Goal: Task Accomplishment & Management: Manage account settings

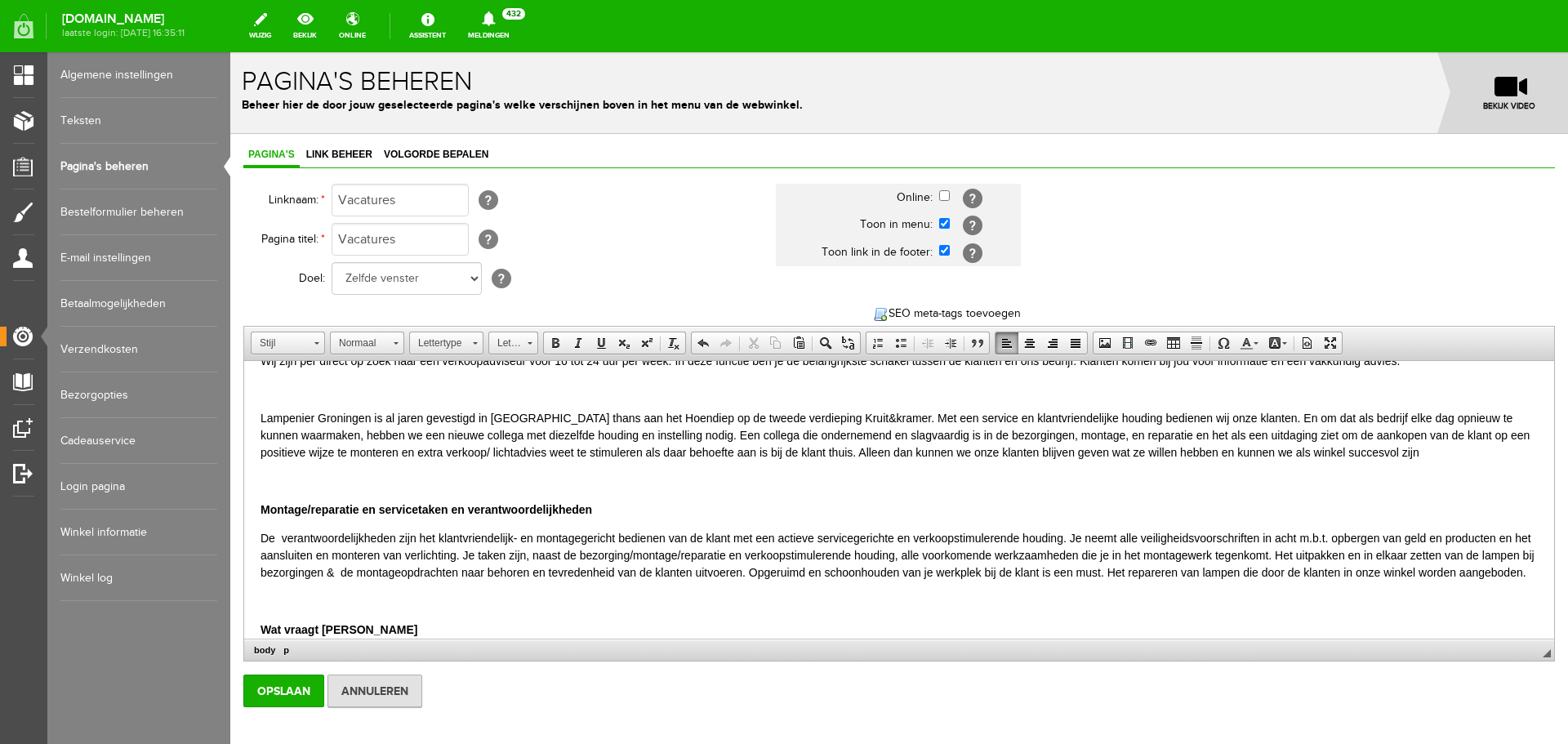
click at [542, 417] on p "Lampenier Groningen is al jaren gevestigd in [GEOGRAPHIC_DATA] thans aan het Ho…" at bounding box center [899, 435] width 1277 height 51
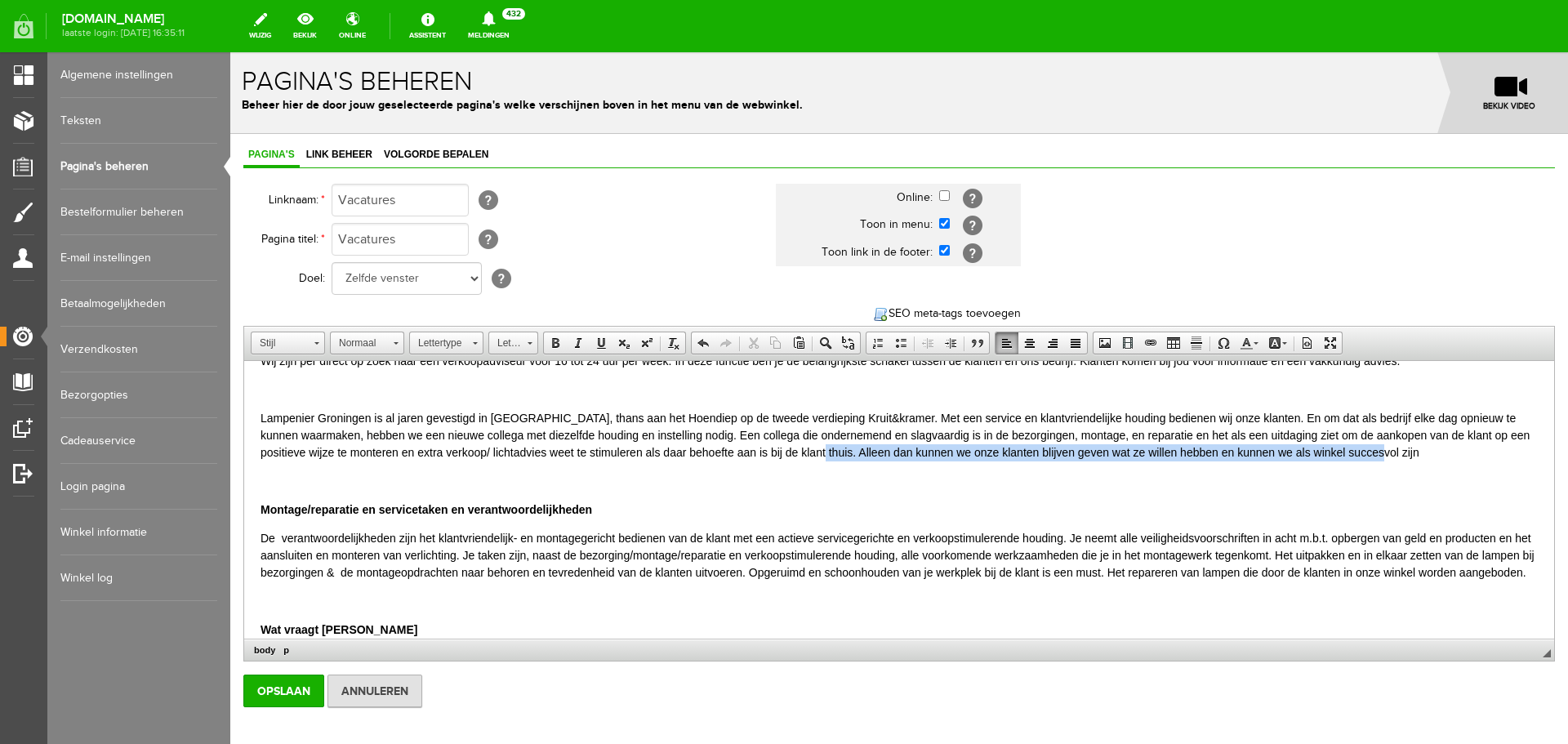
drag, startPoint x: 1424, startPoint y: 450, endPoint x: 859, endPoint y: 447, distance: 565.0
click at [859, 447] on p "Lampenier Groningen is al jaren gevestigd in [GEOGRAPHIC_DATA], thans aan het H…" at bounding box center [899, 435] width 1277 height 51
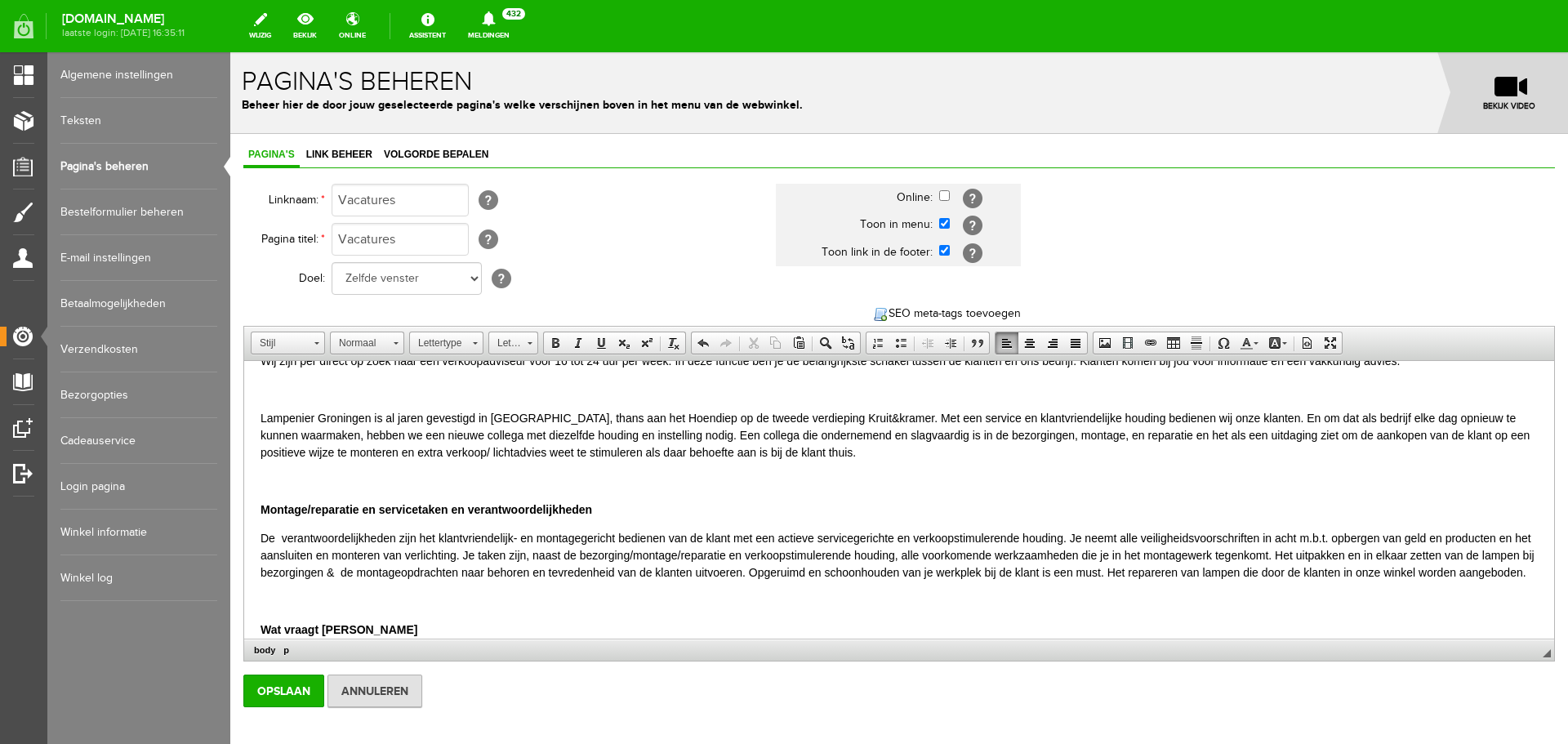
click at [762, 437] on p "Lampenier Groningen is al jaren gevestigd in [GEOGRAPHIC_DATA], thans aan het H…" at bounding box center [899, 435] width 1277 height 51
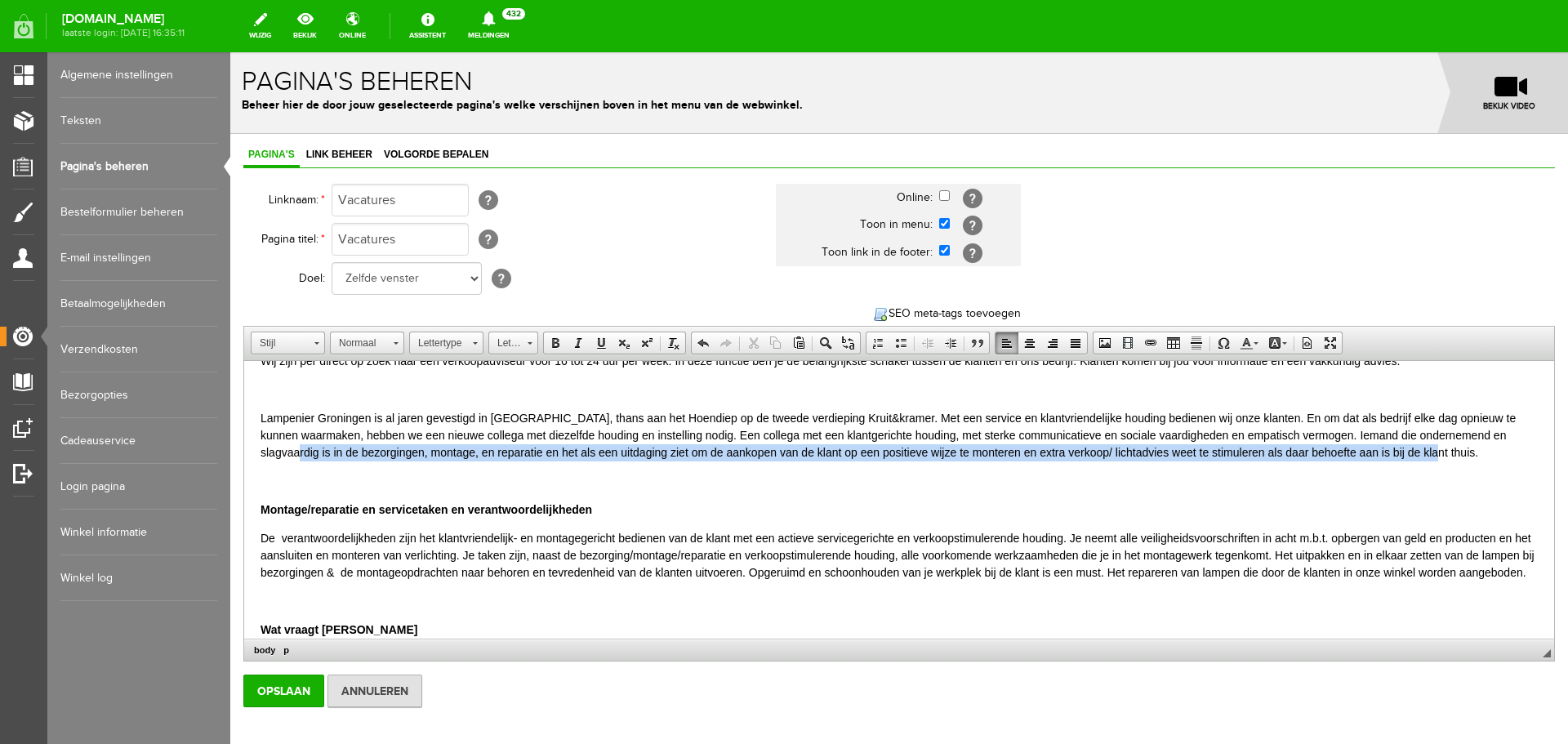
drag, startPoint x: 1476, startPoint y: 454, endPoint x: 333, endPoint y: 451, distance: 1143.0
click at [333, 451] on p "Lampenier Groningen is al jaren gevestigd in [GEOGRAPHIC_DATA], thans aan het H…" at bounding box center [899, 435] width 1277 height 51
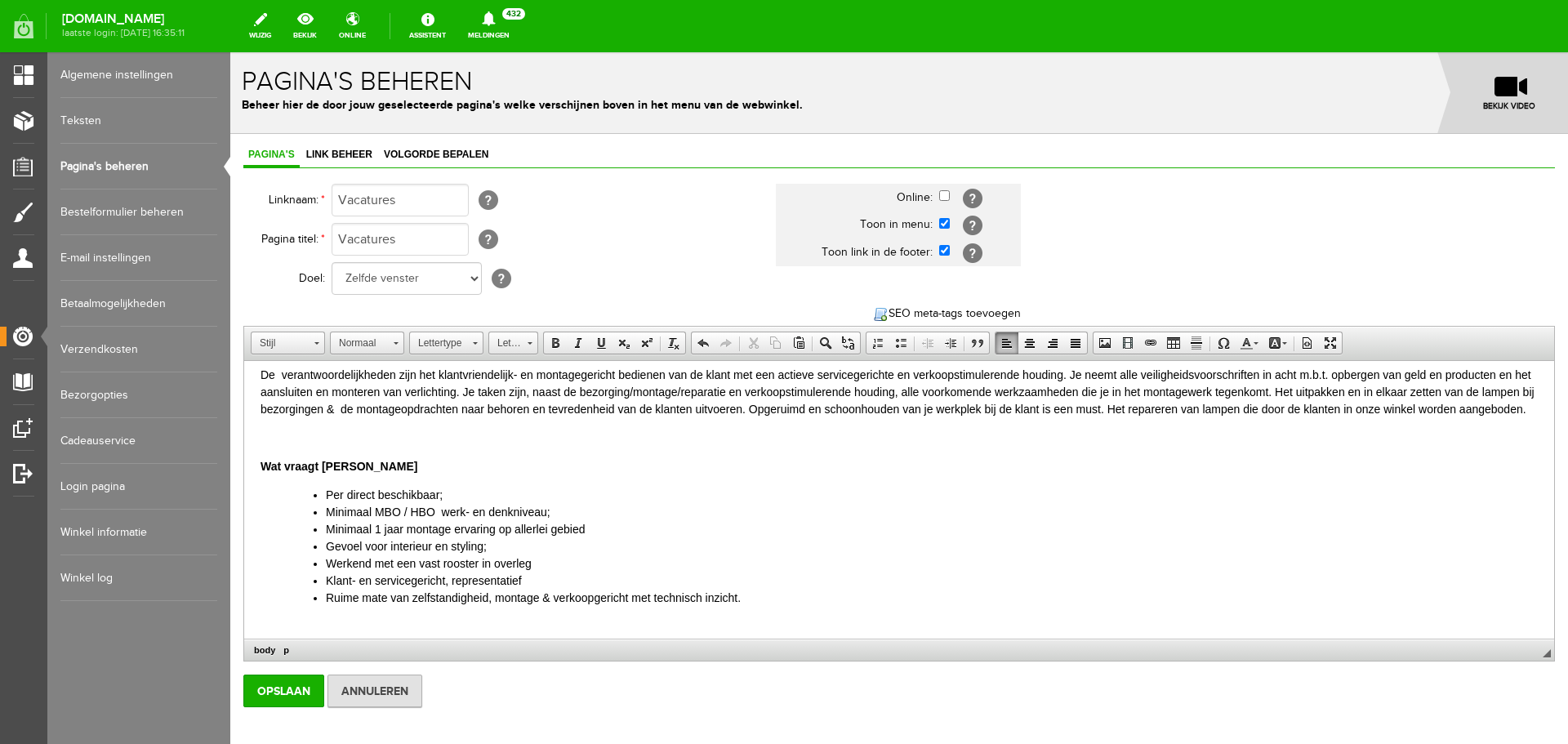
scroll to position [164, 0]
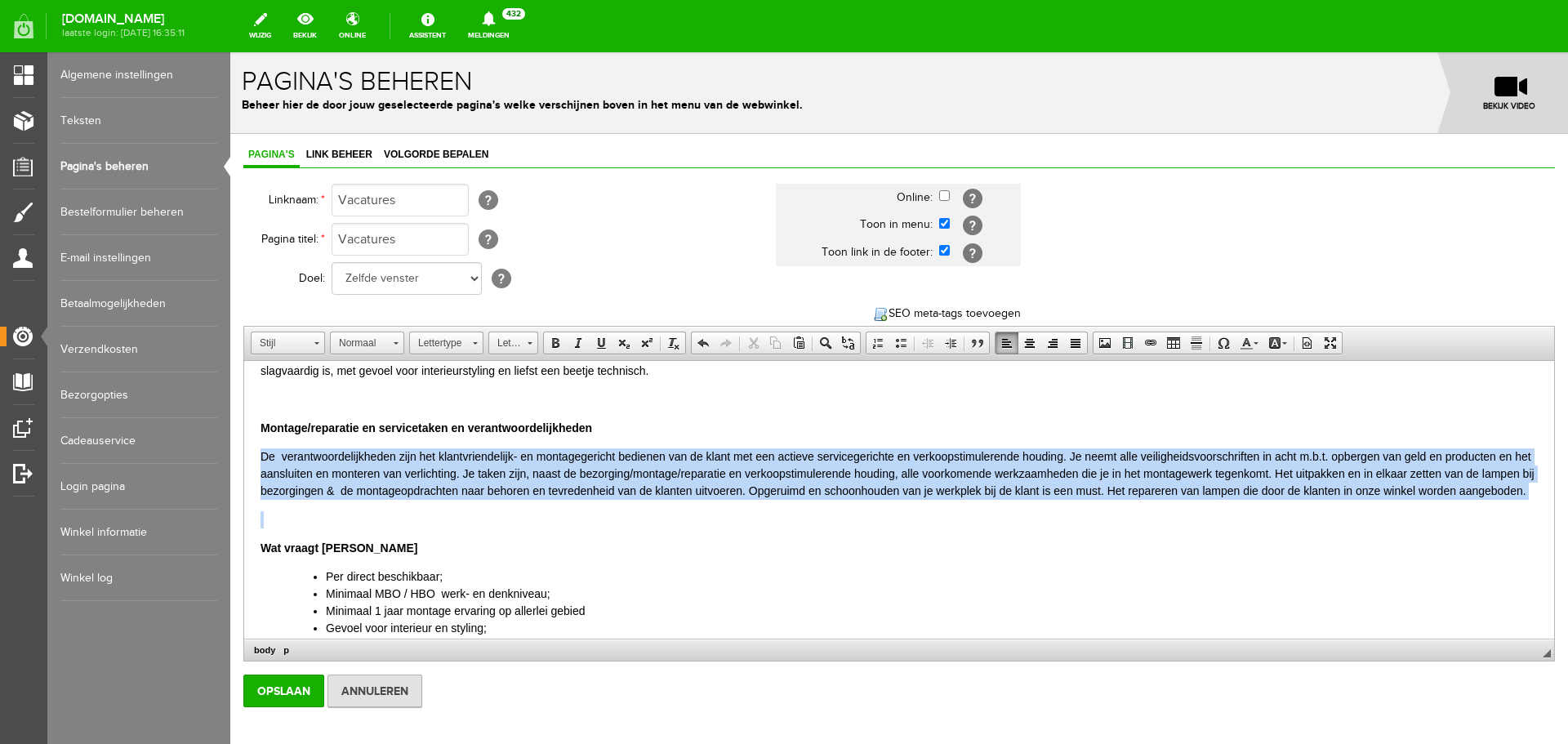
drag, startPoint x: 264, startPoint y: 456, endPoint x: 338, endPoint y: 517, distance: 95.9
click at [338, 517] on body "Vacature: verkoopadviseur bij Lampenier Groningen Wij zijn per direct op zoek n…" at bounding box center [899, 580] width 1277 height 732
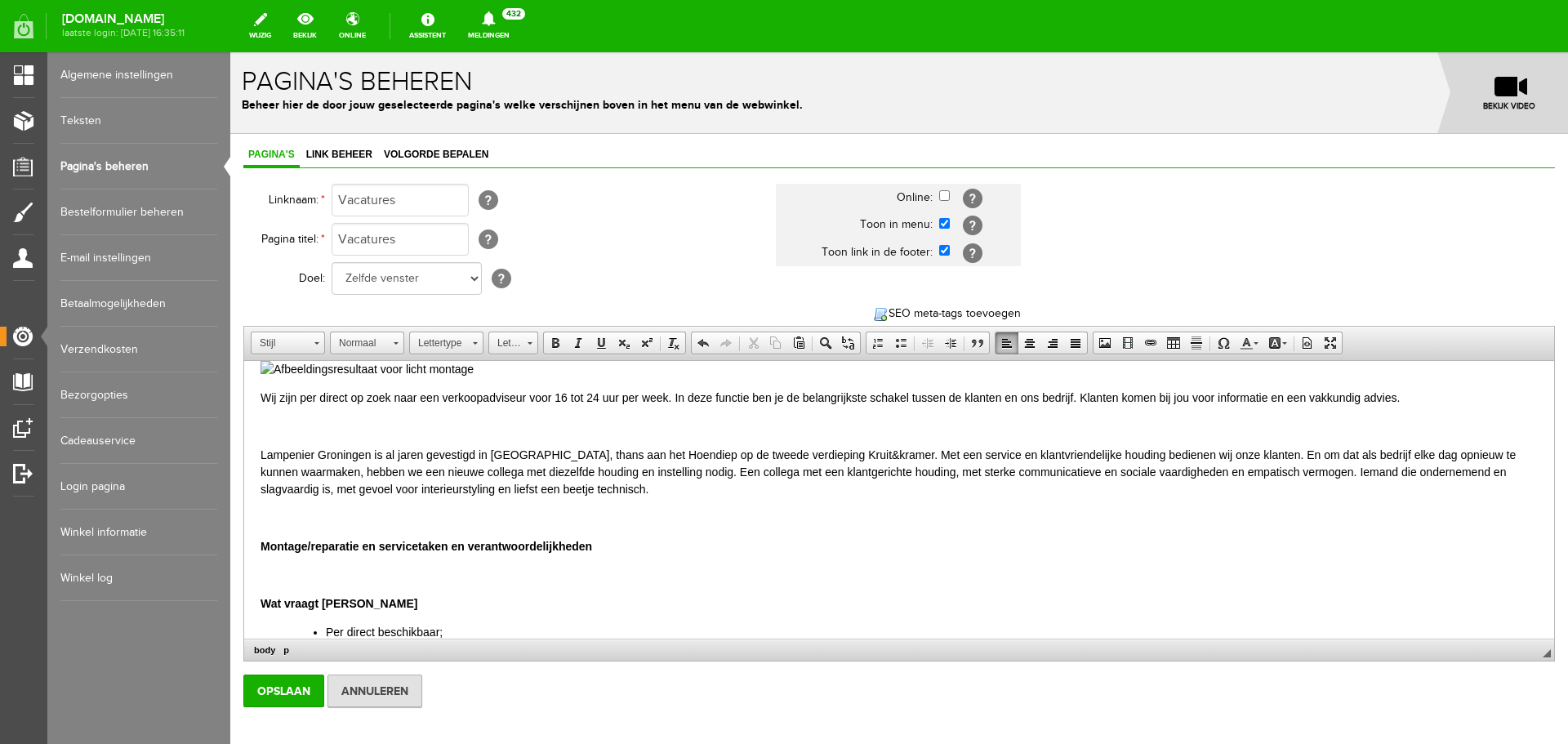
scroll to position [0, 0]
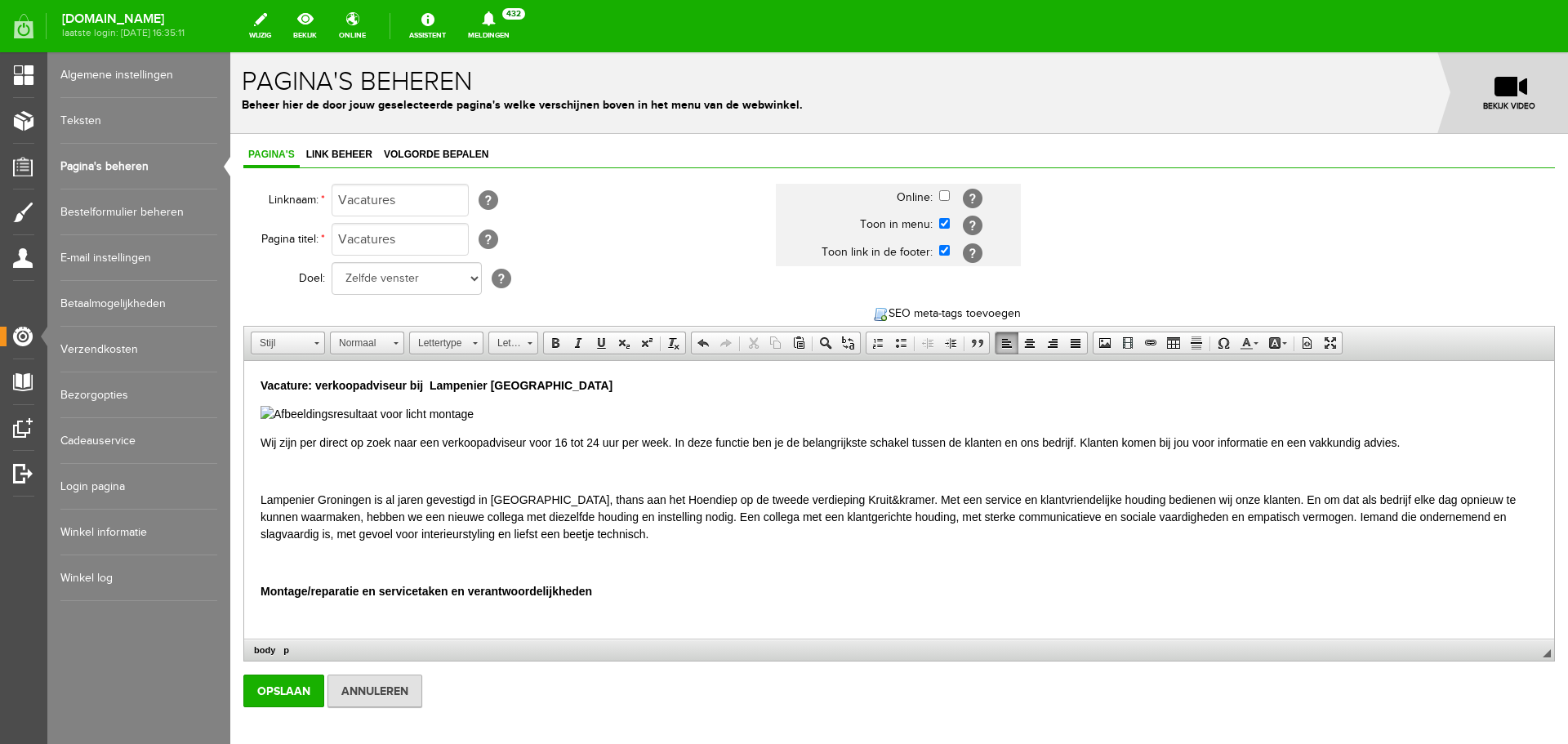
drag, startPoint x: 599, startPoint y: 589, endPoint x: 263, endPoint y: 600, distance: 336.2
click at [263, 600] on p "Montage/reparatie en servicet aken en verantwoordelijkheden" at bounding box center [899, 591] width 1277 height 17
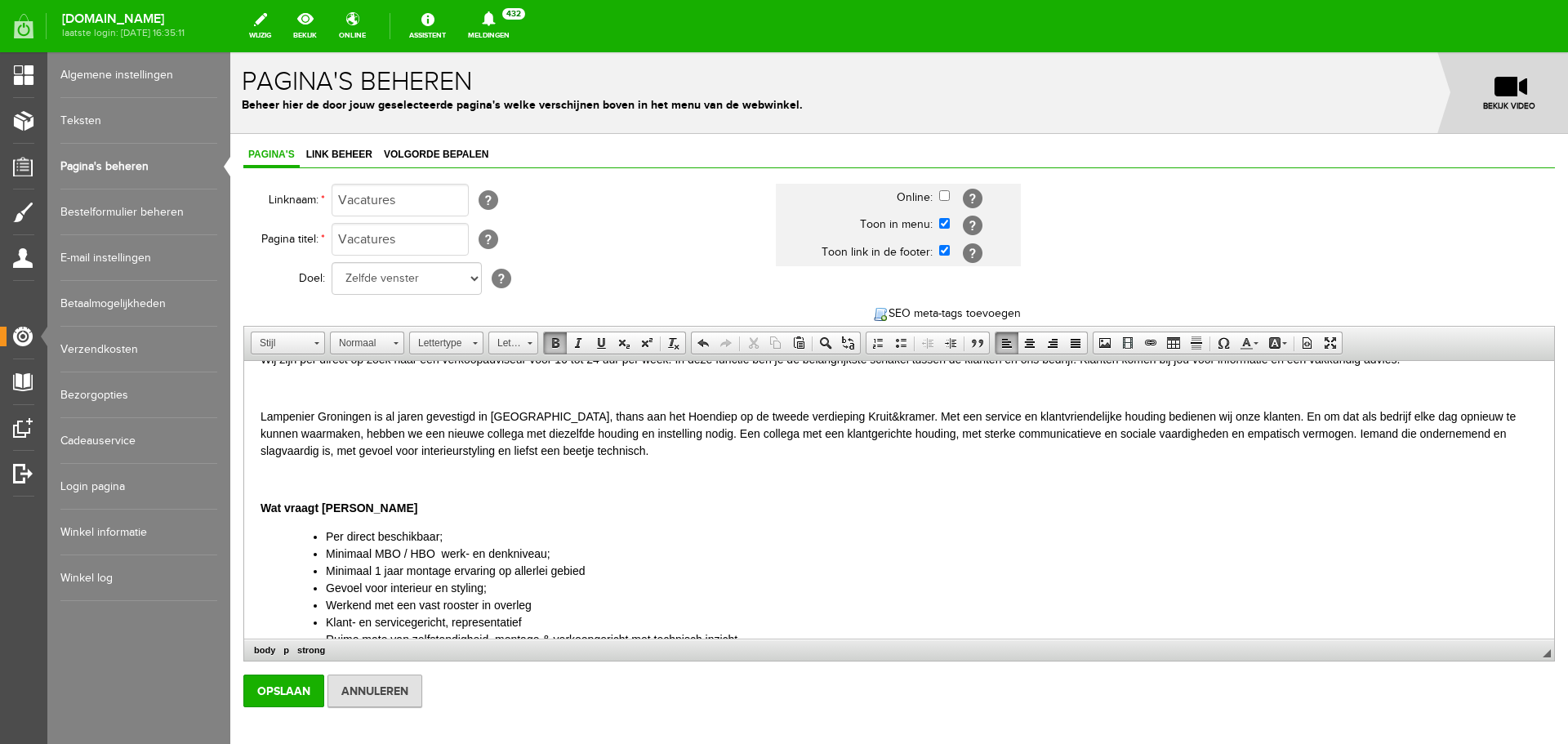
scroll to position [164, 0]
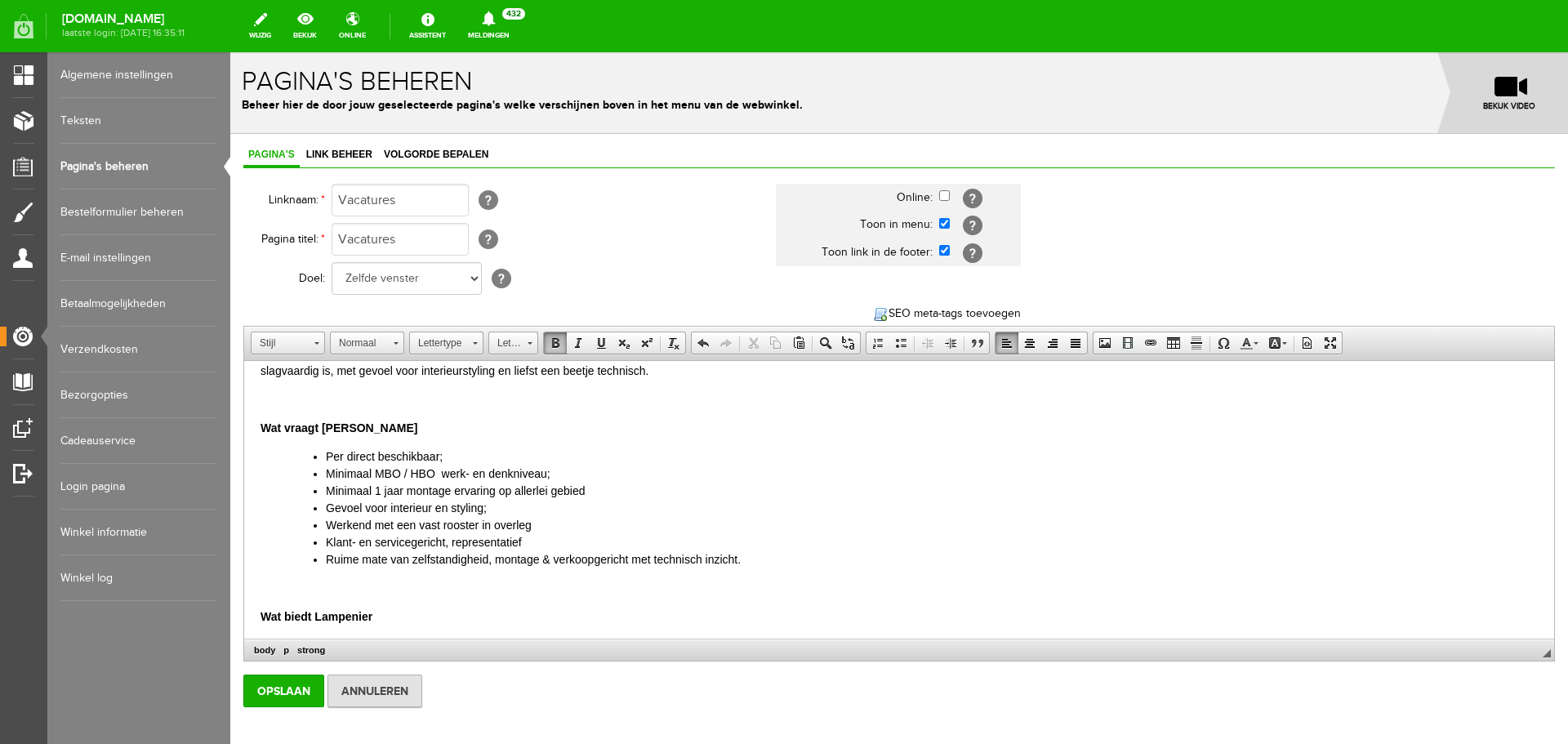
drag, startPoint x: 445, startPoint y: 454, endPoint x: 464, endPoint y: 451, distance: 19.2
click at [464, 451] on li "Per direct beschikbaar;" at bounding box center [931, 457] width 1212 height 17
drag, startPoint x: 312, startPoint y: 472, endPoint x: 297, endPoint y: 488, distance: 21.9
click at [772, 519] on li "Werkend met een vast rooster in overleg" at bounding box center [931, 526] width 1212 height 17
drag, startPoint x: 526, startPoint y: 489, endPoint x: 850, endPoint y: 536, distance: 327.4
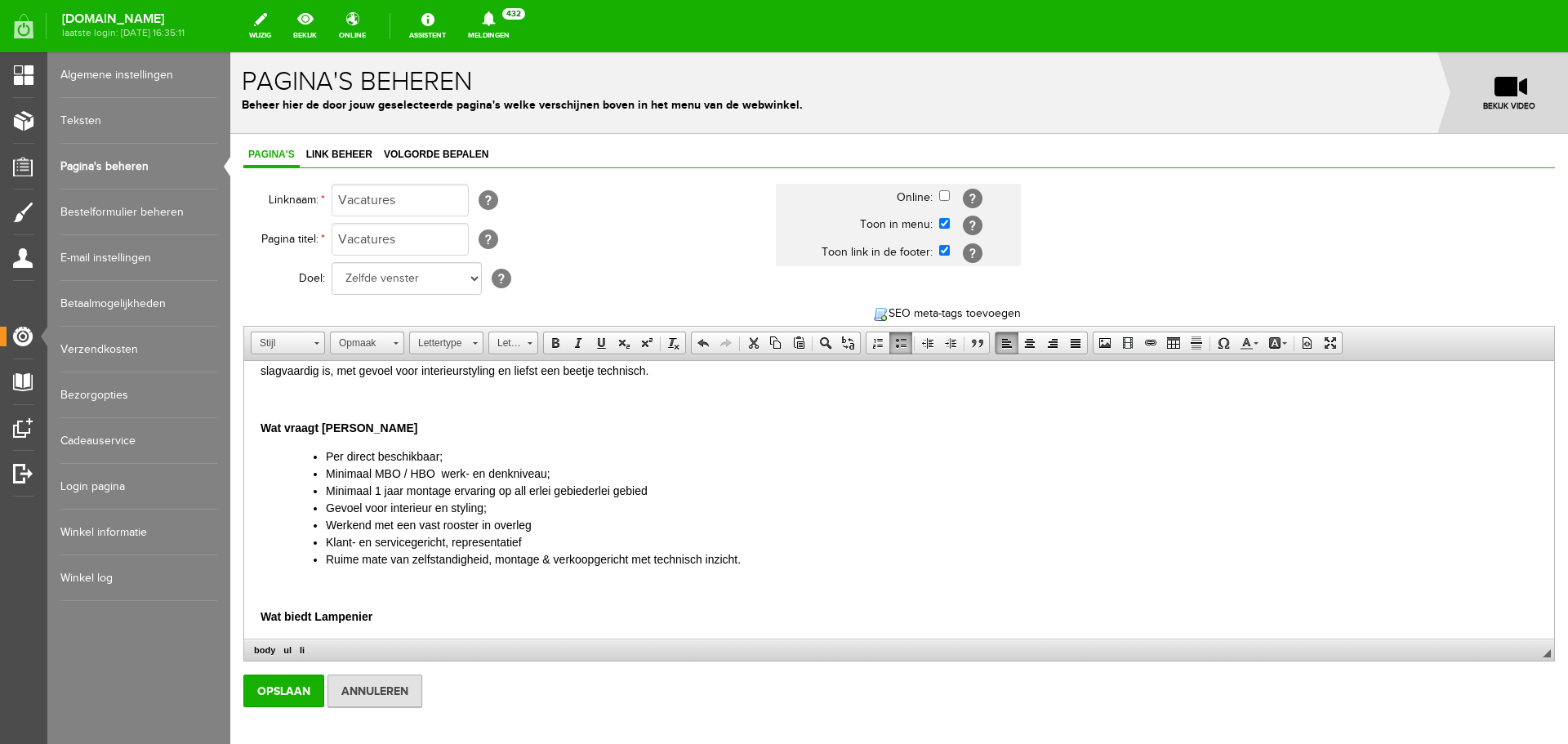
scroll to position [245, 0]
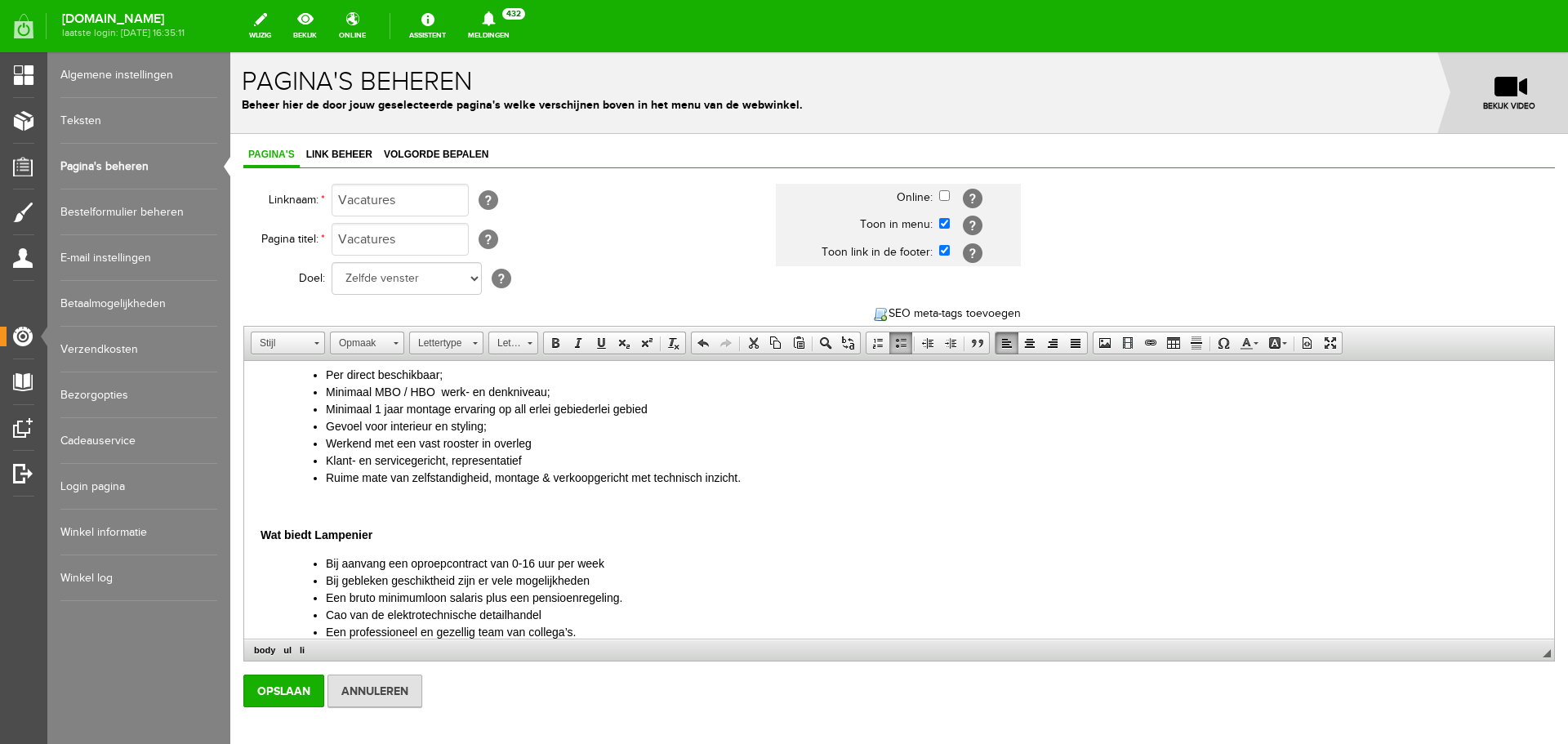
click at [656, 411] on li "Minimaal 1 jaar montage ervaring op all erlei gebied erlei gebied" at bounding box center [931, 409] width 1212 height 17
drag, startPoint x: 325, startPoint y: 407, endPoint x: 655, endPoint y: 413, distance: 330.1
click at [655, 413] on ul "Per direct beschikbaar; Minimaal MBO / HBO werk- en denkniveau; Minimaal 1 jaar…" at bounding box center [916, 427] width 1245 height 120
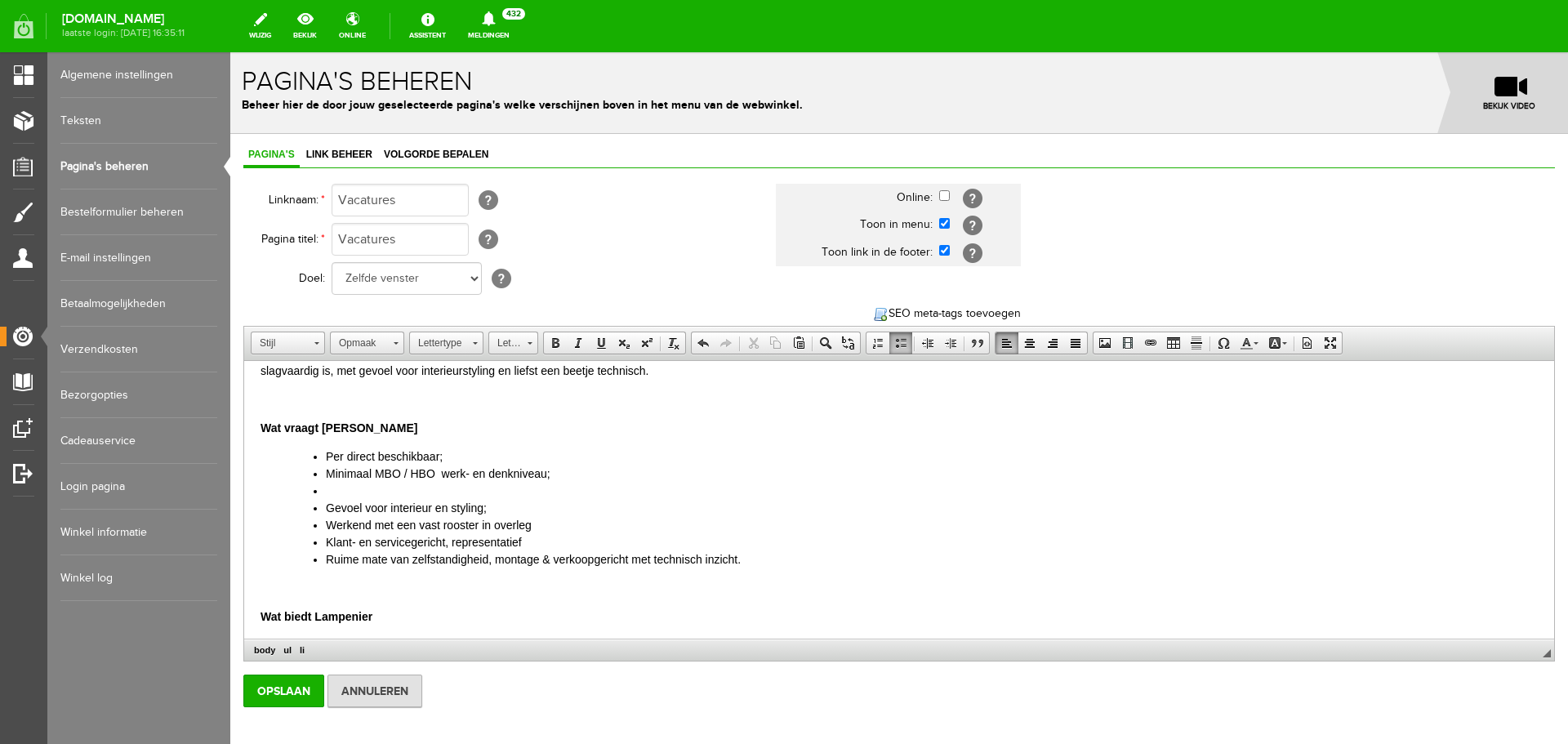
click at [445, 453] on li "Per direct beschikbaar;" at bounding box center [931, 457] width 1212 height 17
click at [438, 475] on li "Minimaal MBO / HBO werk- en denkniveau;" at bounding box center [931, 474] width 1212 height 17
click at [336, 490] on li at bounding box center [931, 491] width 1212 height 17
drag, startPoint x: 549, startPoint y: 558, endPoint x: 498, endPoint y: 558, distance: 51.0
click at [498, 558] on li "Ruime mate van zelfstandigheid, montage & verkoopgericht met technisch inzicht." at bounding box center [931, 560] width 1212 height 17
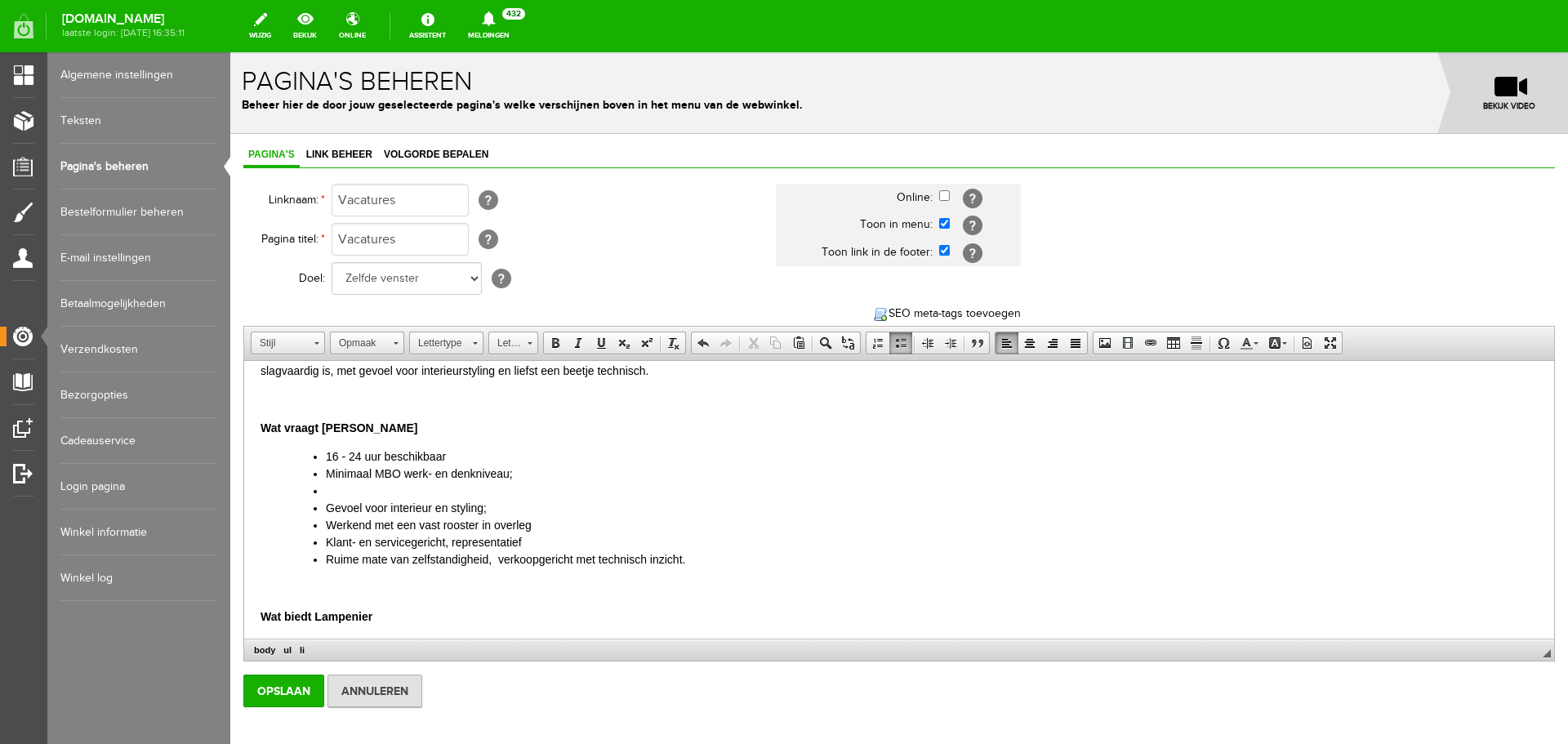
click at [330, 487] on li at bounding box center [931, 491] width 1212 height 17
click at [517, 464] on li "16 - 24 uur beschikbaar" at bounding box center [931, 457] width 1212 height 17
click at [279, 448] on body "Vacature: verkoopadviseur bij Lampenier Groningen Wij zijn per direct op zoek n…" at bounding box center [899, 517] width 1277 height 606
click at [305, 471] on ul "16 - 24 uur beschikbaar Minimaal MBO werk- en denkniveau;" at bounding box center [916, 466] width 1245 height 35
click at [526, 470] on li "Minimaal MBO werk- en denkniveau;" at bounding box center [931, 474] width 1212 height 17
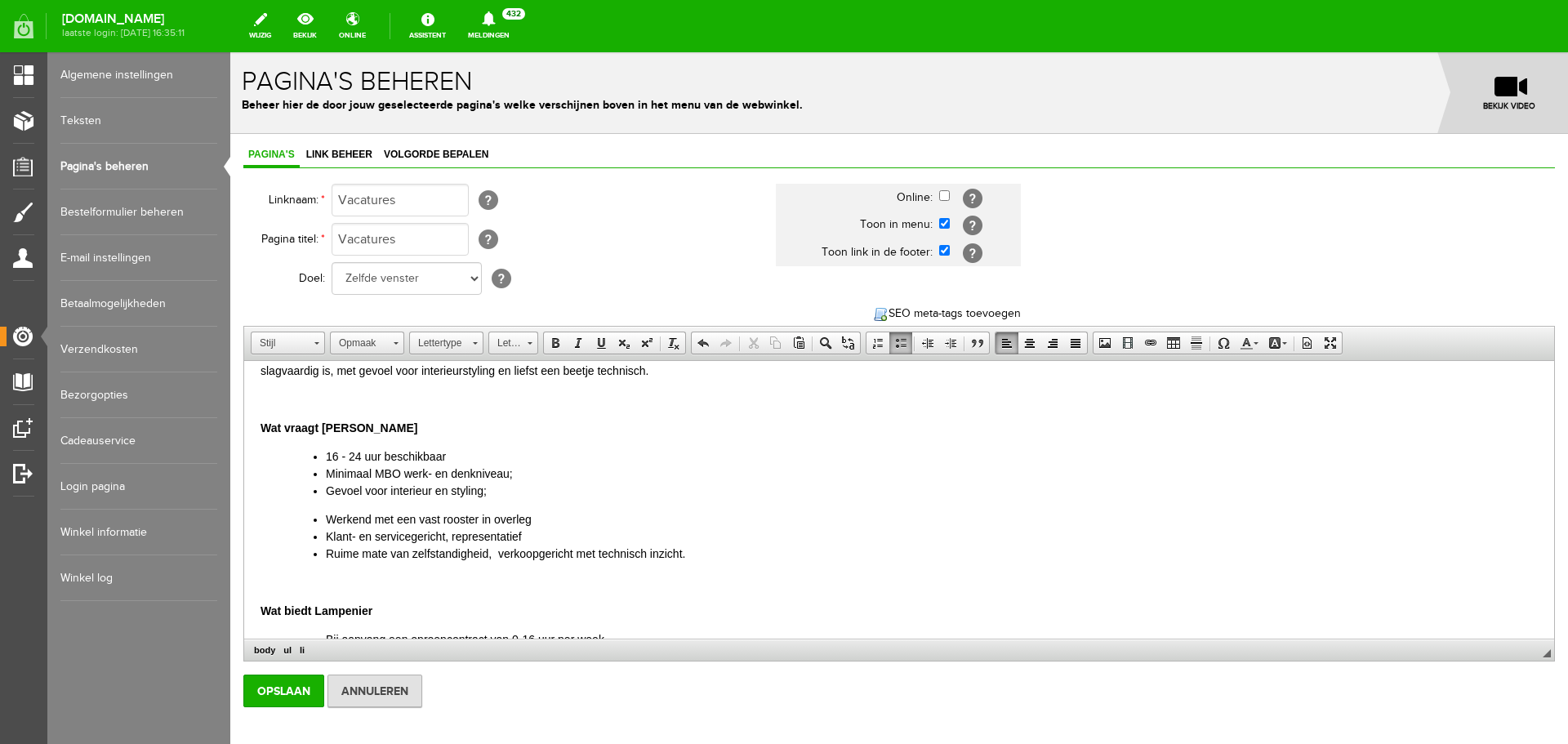
drag, startPoint x: 311, startPoint y: 516, endPoint x: 553, endPoint y: 519, distance: 242.0
click at [553, 519] on ul "Werkend met een vast rooster in overleg Klant- en servicegericht, representatie…" at bounding box center [916, 536] width 1245 height 51
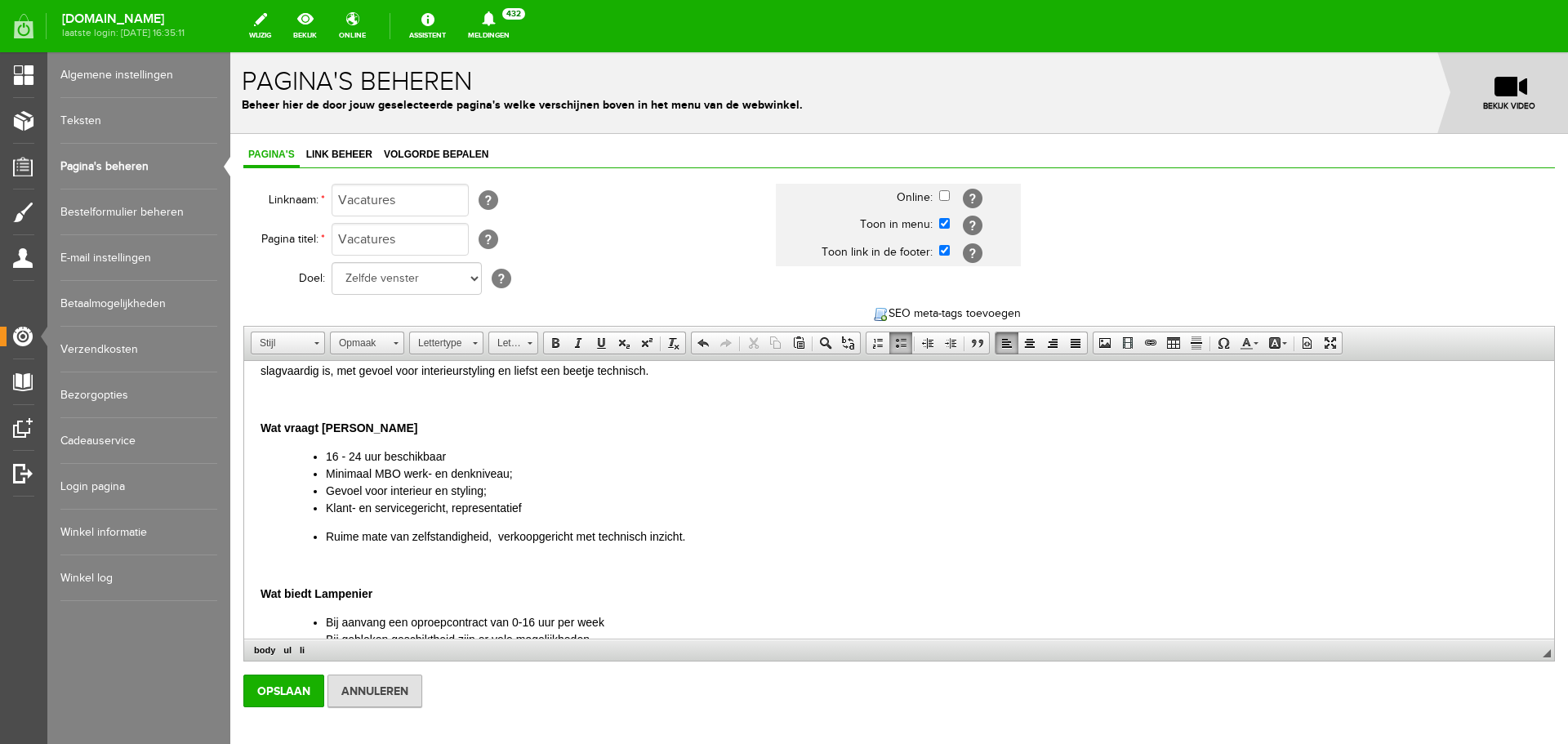
click at [531, 510] on li "Klant- en servicegericht, representatief" at bounding box center [931, 509] width 1212 height 17
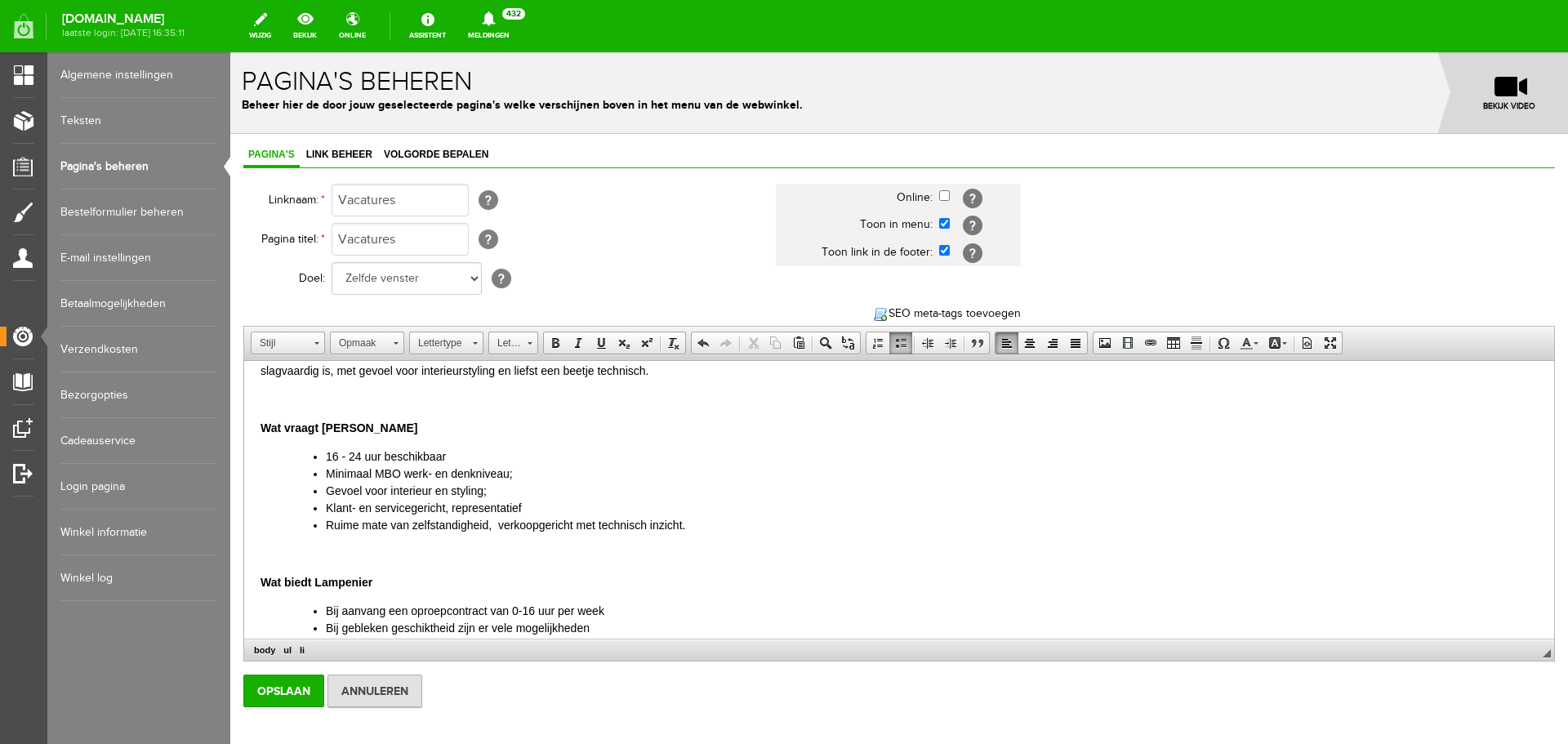
click at [595, 524] on li "Ruime mate van zelfstandigheid, verkoopgericht met technisch inzicht." at bounding box center [931, 526] width 1212 height 17
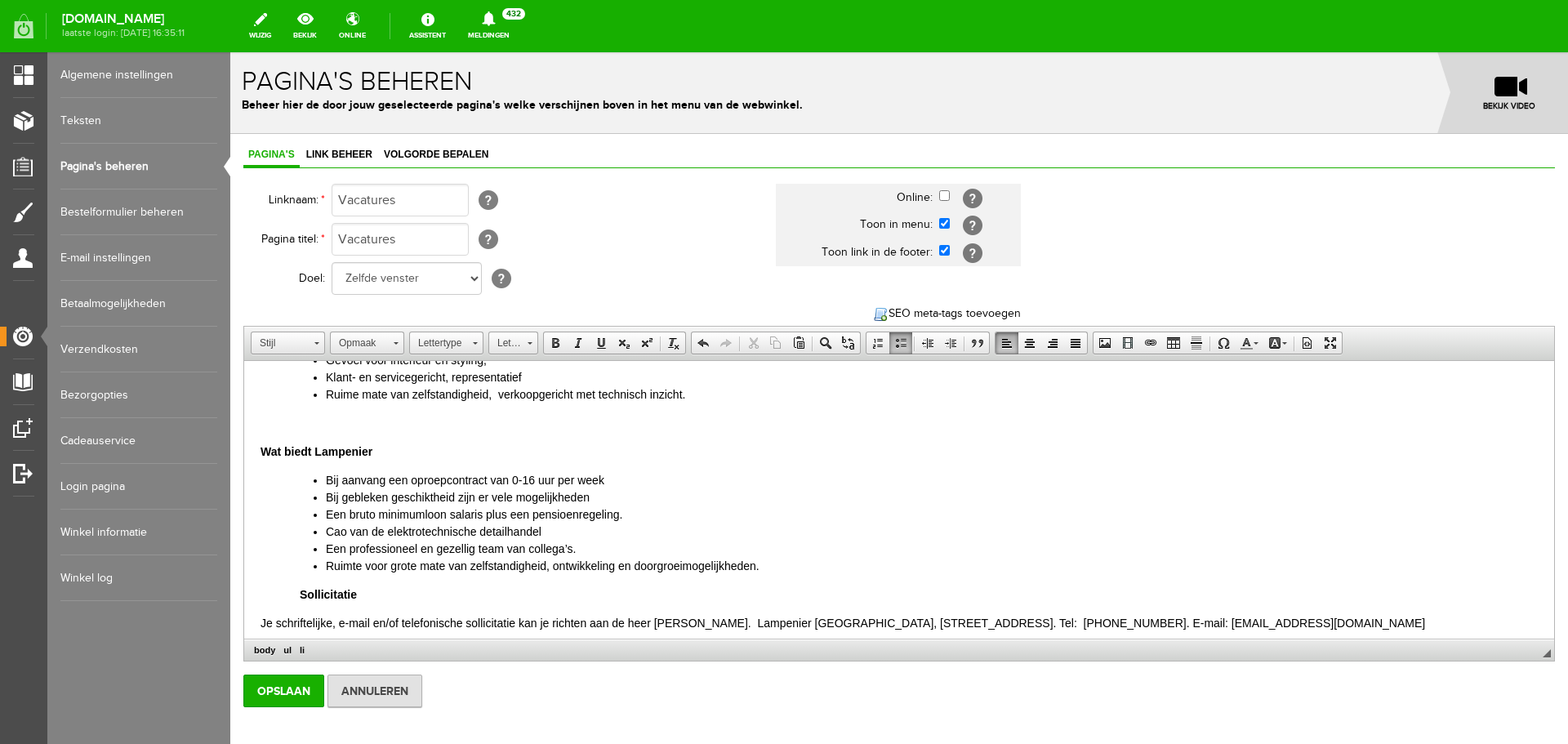
scroll to position [251, 0]
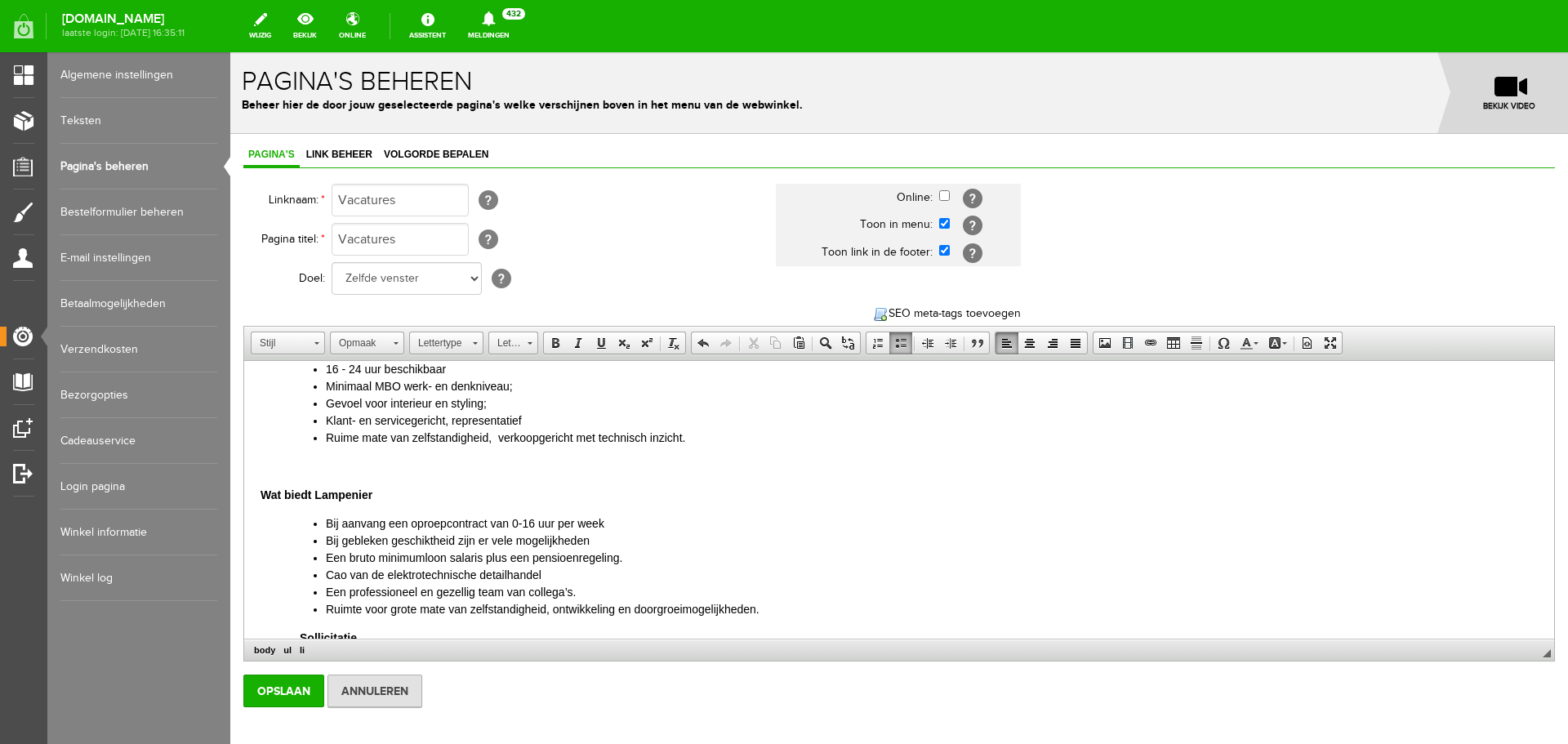
click at [333, 572] on li "Cao van de elektrotechnische detailhandel" at bounding box center [931, 575] width 1212 height 17
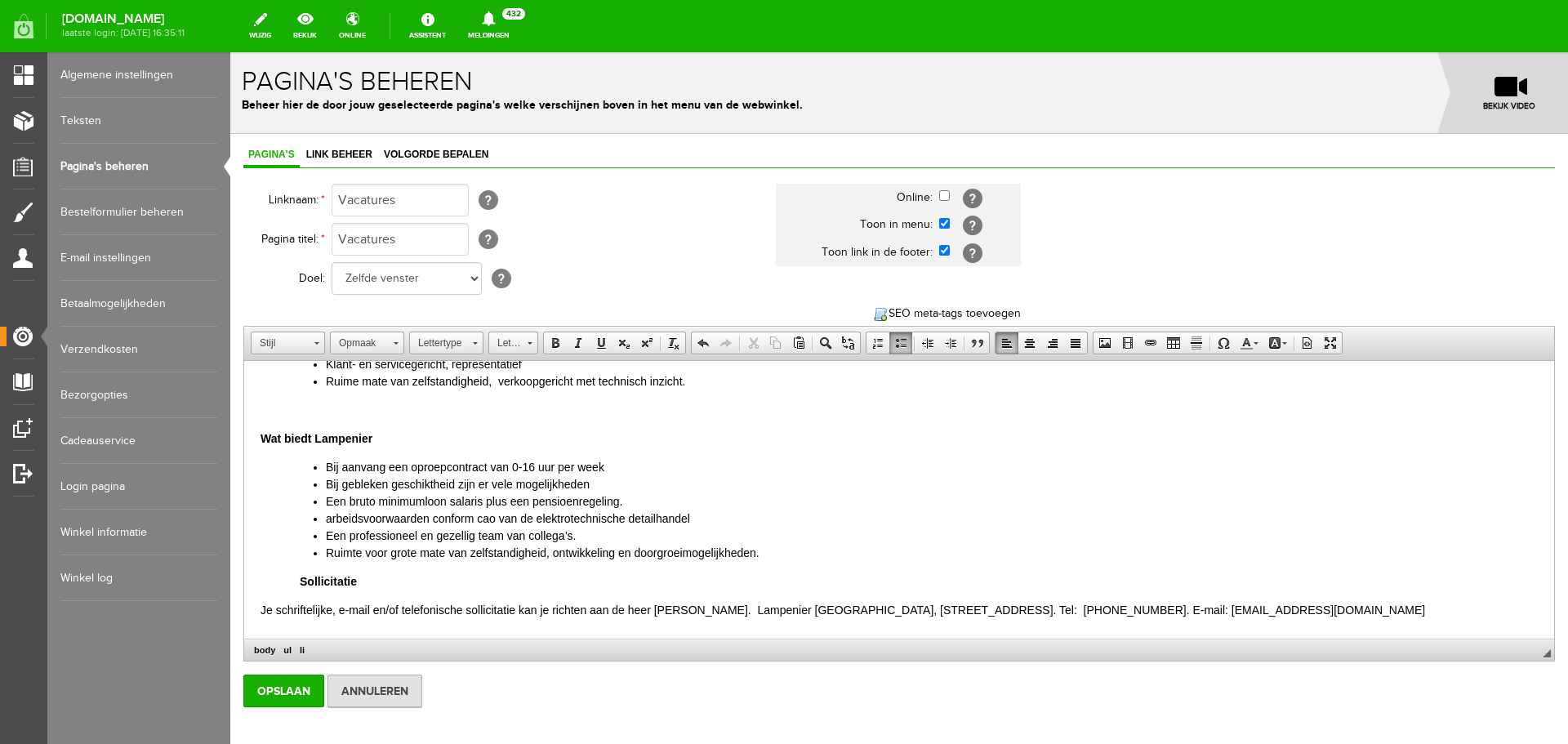
scroll to position [332, 0]
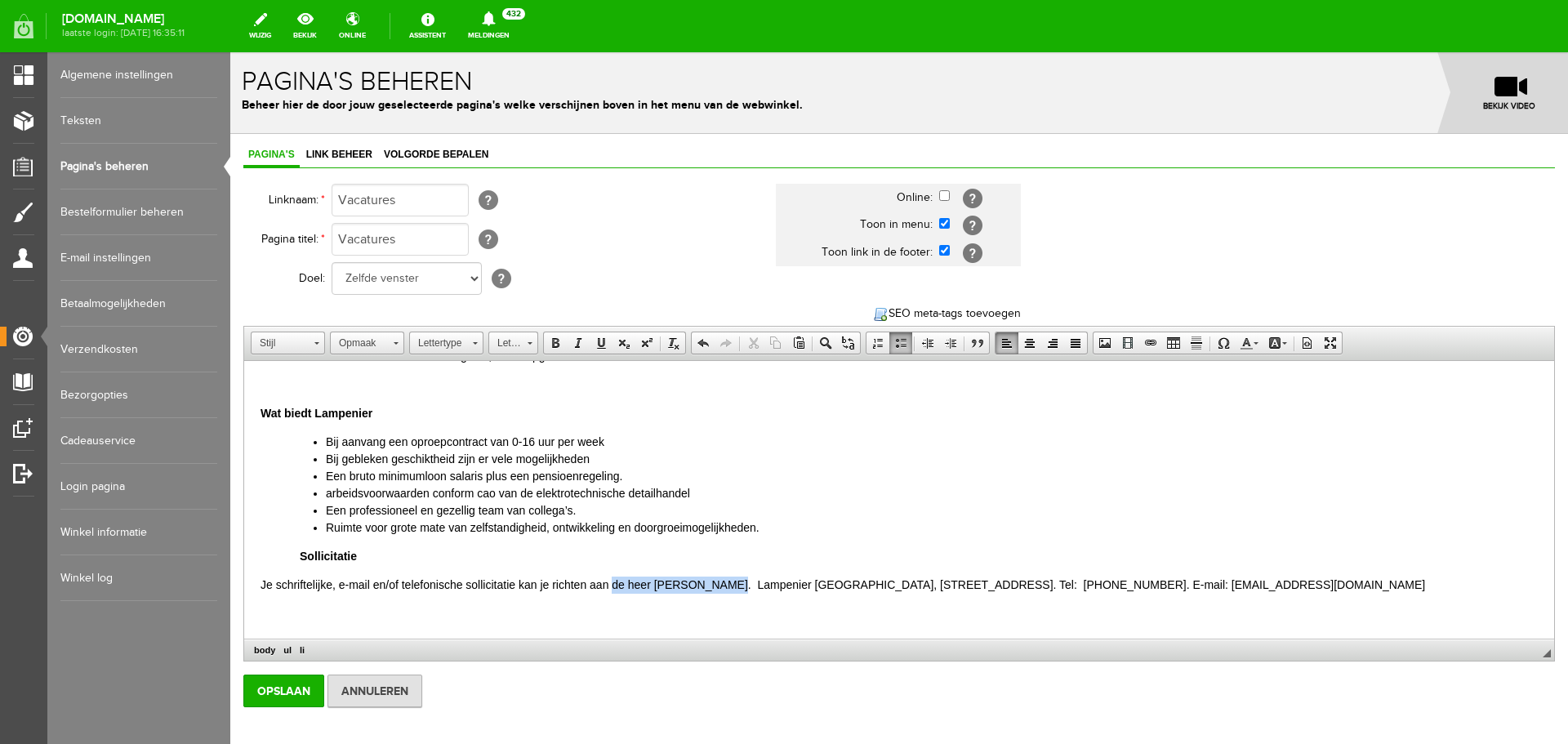
drag, startPoint x: 718, startPoint y: 584, endPoint x: 615, endPoint y: 583, distance: 103.0
click at [615, 583] on p "Je schriftelijke, e-mail en/of telefonische sollicitatie kan je richten aan de …" at bounding box center [899, 585] width 1277 height 17
click at [658, 581] on p "Je schriftelijke, e-mail en/of telefonische sollicitatie kan je richten aan mev…" at bounding box center [899, 585] width 1277 height 17
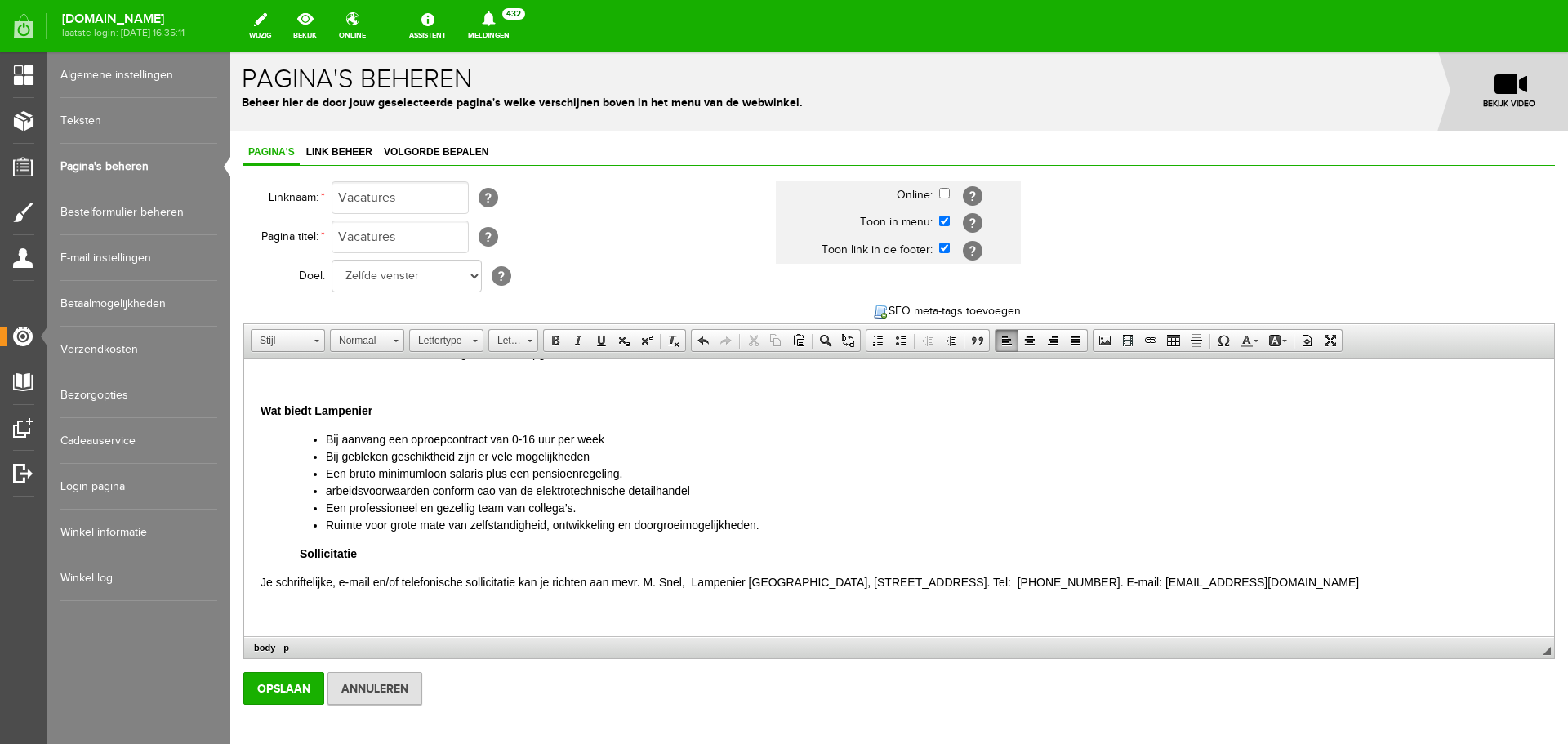
scroll to position [0, 0]
drag, startPoint x: 1306, startPoint y: 583, endPoint x: 1140, endPoint y: 588, distance: 166.1
click at [1140, 588] on p "Je schriftelijke, e-mail en/of telefonische sollicitatie kan je richten aan mev…" at bounding box center [899, 585] width 1277 height 17
click at [312, 541] on body "Vacature: verkoopadviseur bij Lampenier Groningen Wij zijn per direct op zoek n…" at bounding box center [899, 333] width 1277 height 578
click at [768, 529] on li "Ruimte voor grote mate van zelfstandigheid, ontwikkeling en doorgroeimogelijkhe…" at bounding box center [931, 528] width 1212 height 17
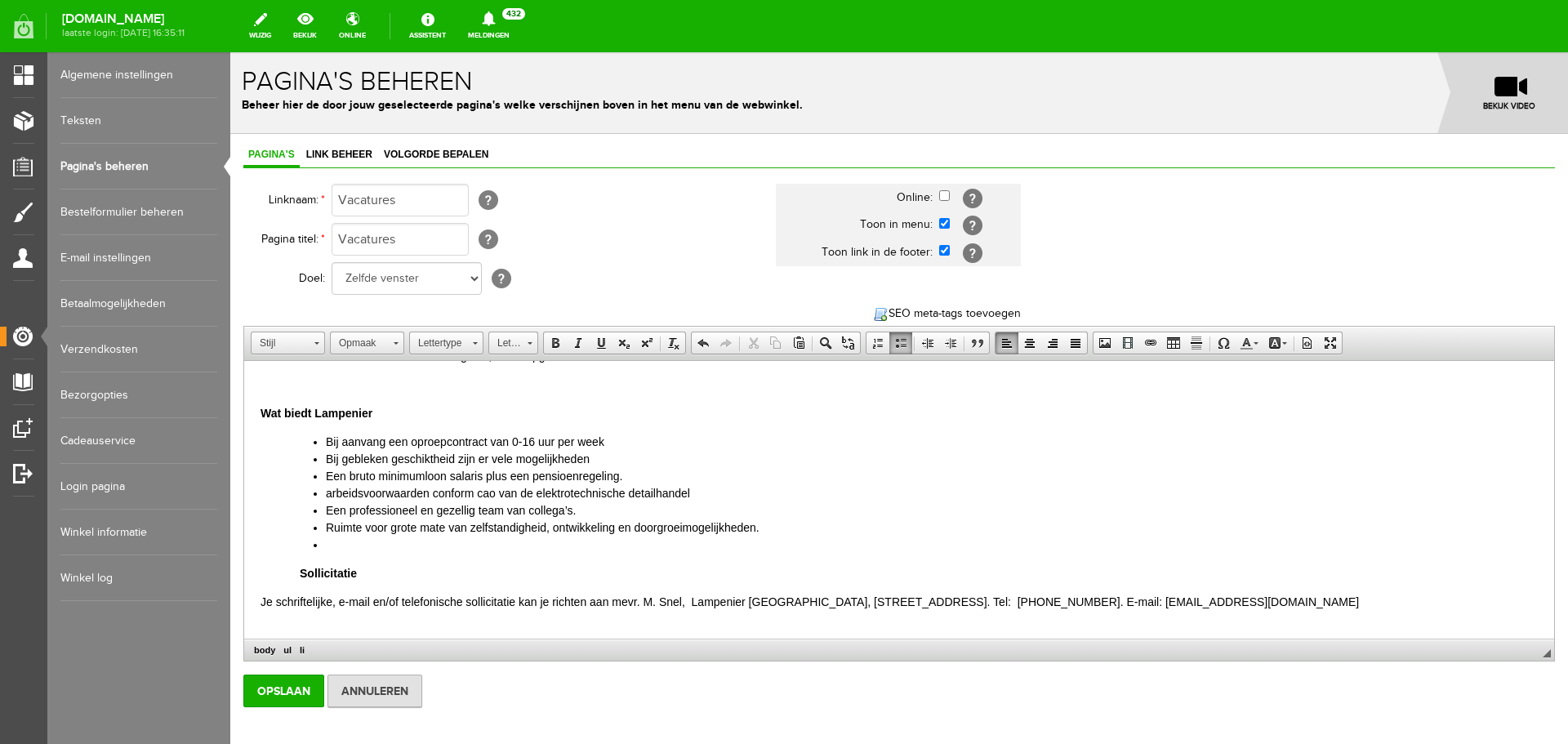
click at [276, 569] on body "Vacature: verkoopadviseur bij Lampenier Groningen Wij zijn per direct op zoek n…" at bounding box center [899, 342] width 1277 height 595
click at [250, 574] on html "Vacature: verkoopadviseur bij Lampenier Groningen Wij zijn per direct op zoek n…" at bounding box center [899, 342] width 1310 height 628
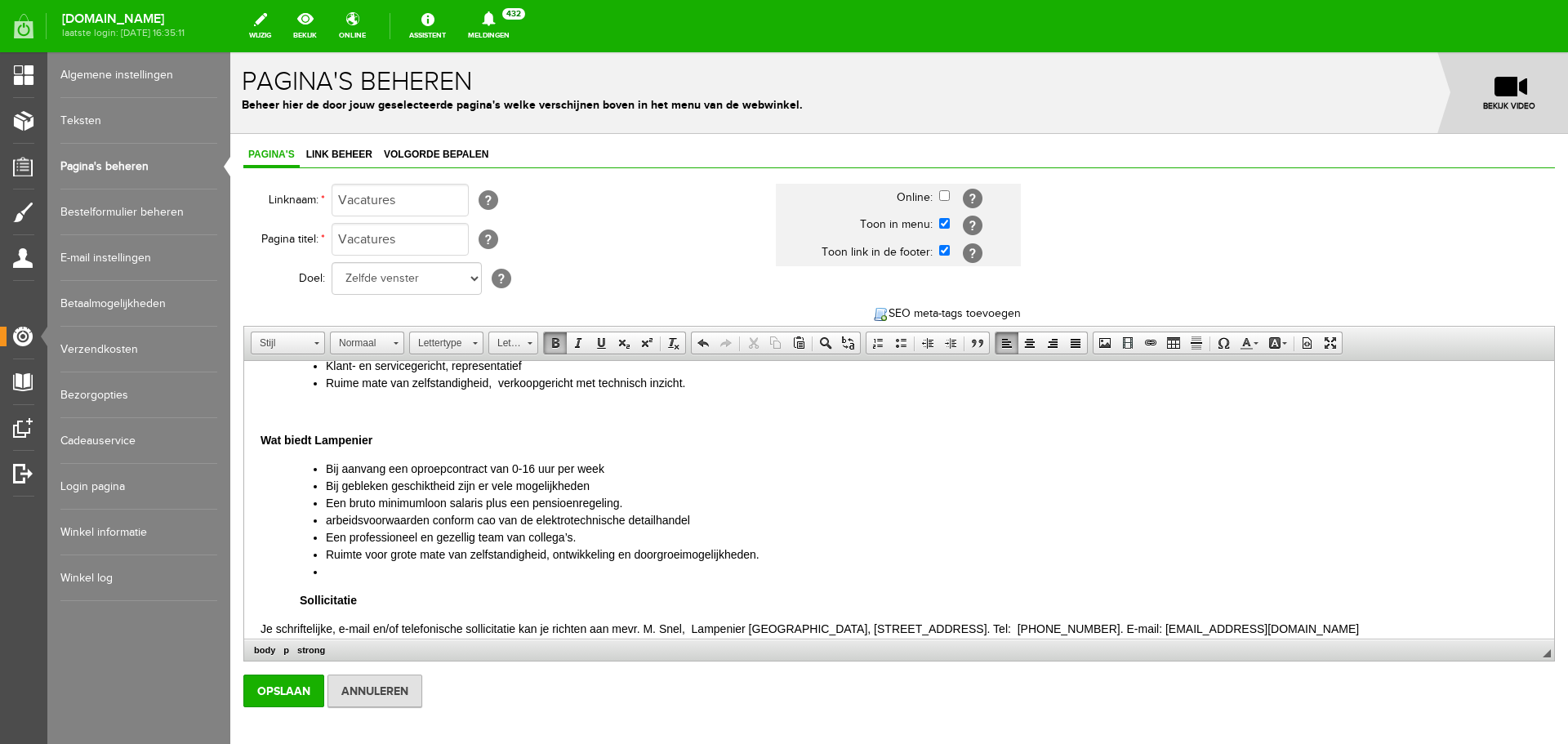
scroll to position [332, 0]
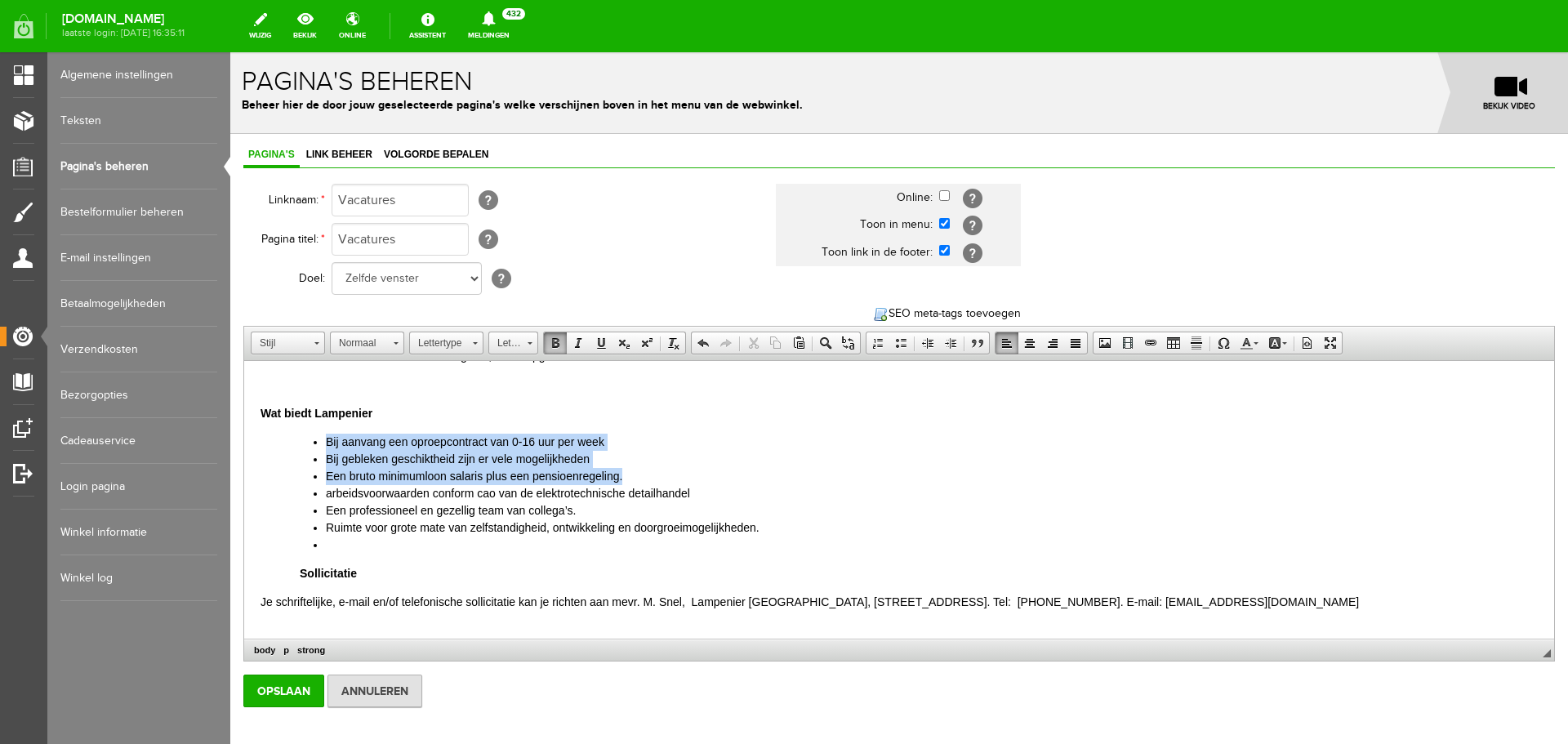
drag, startPoint x: 622, startPoint y: 475, endPoint x: 282, endPoint y: 444, distance: 341.4
click at [282, 444] on body "Vacature: verkoopadviseur bij Lampenier Groningen Wij zijn per direct op zoek n…" at bounding box center [899, 342] width 1277 height 595
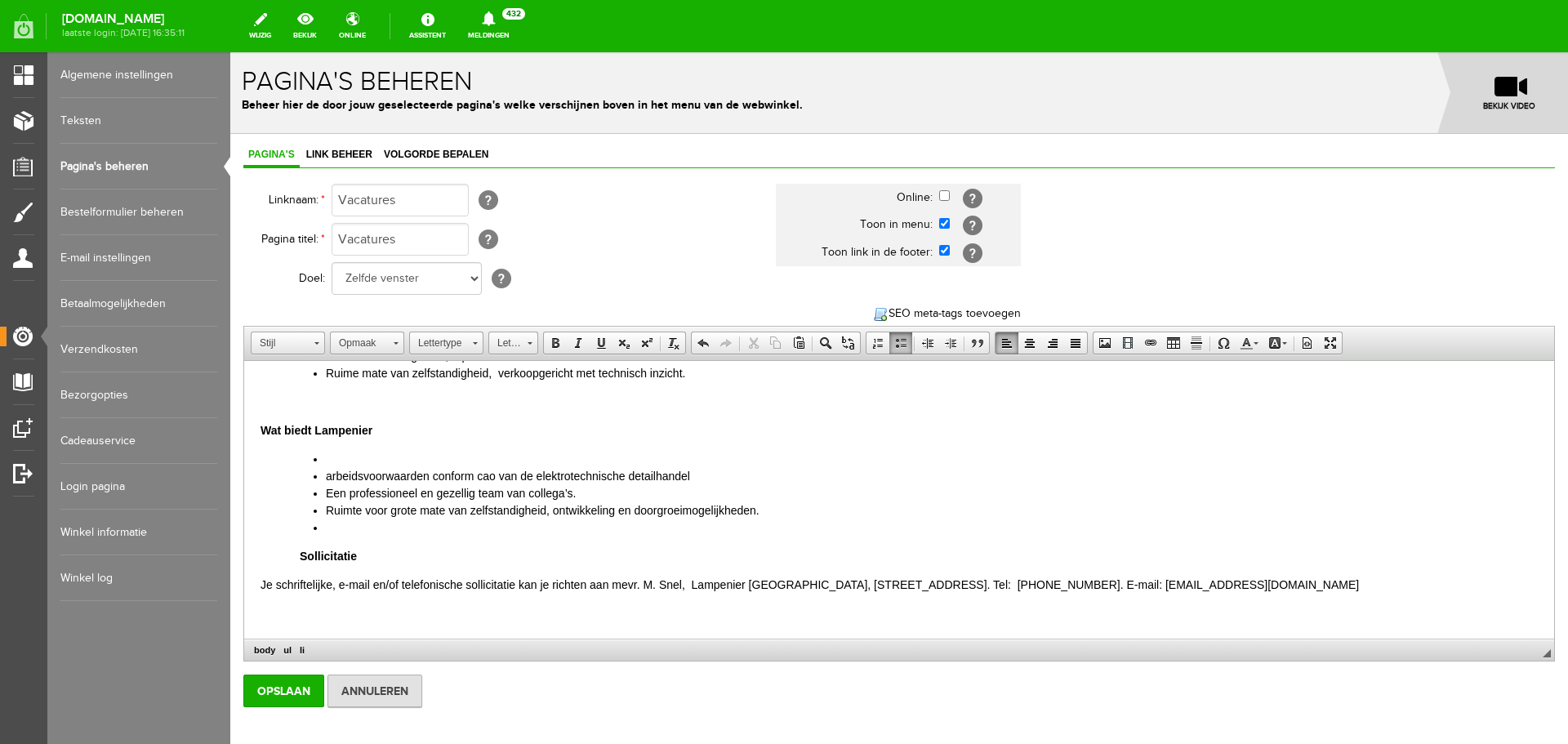
scroll to position [326, 0]
click at [386, 422] on p "Wat biedt Lampenier" at bounding box center [899, 419] width 1277 height 17
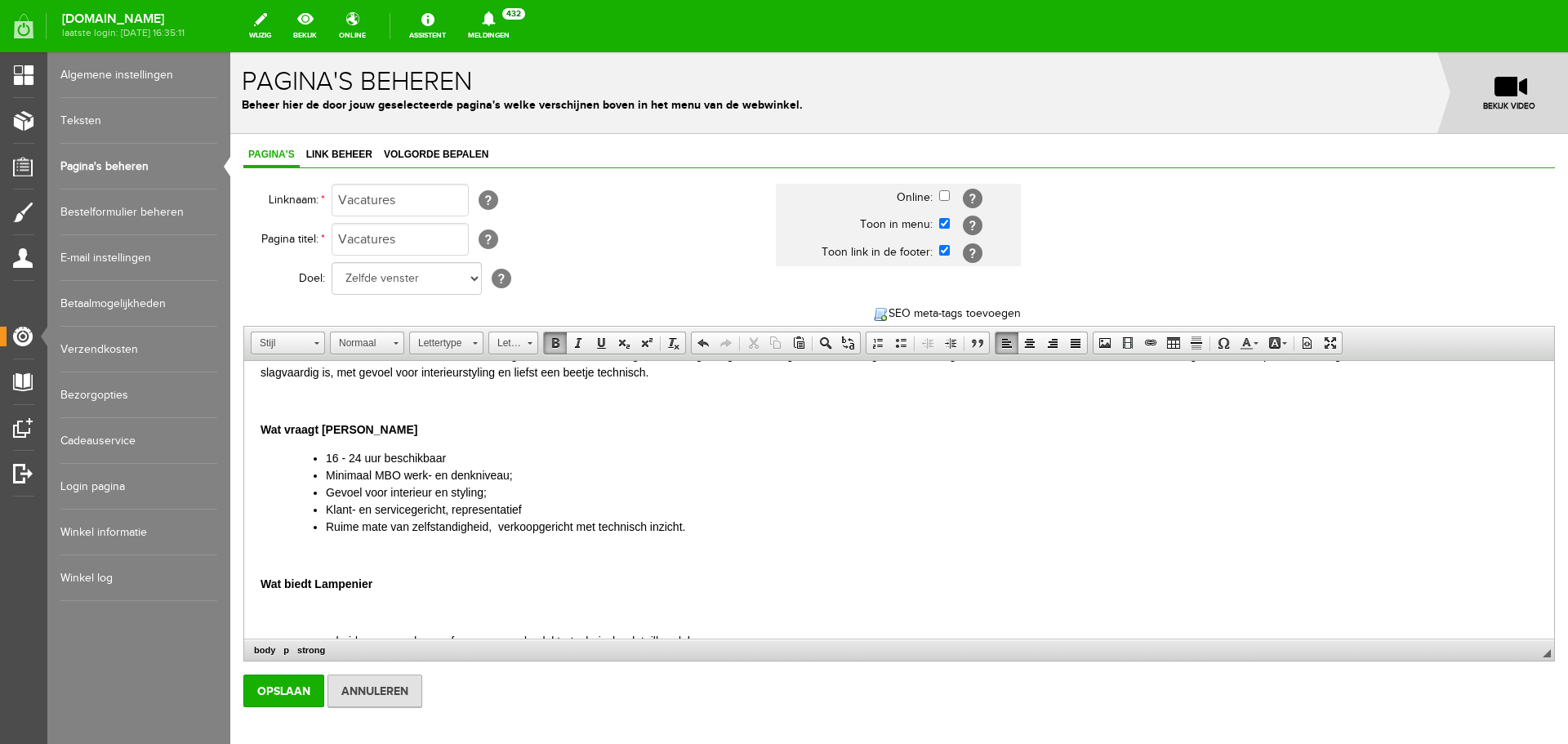
scroll to position [164, 0]
click at [381, 423] on p "Wat vraagt [PERSON_NAME]" at bounding box center [899, 429] width 1277 height 17
click at [384, 581] on p "Wat biedt Lampenier" at bounding box center [899, 583] width 1277 height 17
click at [316, 604] on p at bounding box center [899, 612] width 1277 height 17
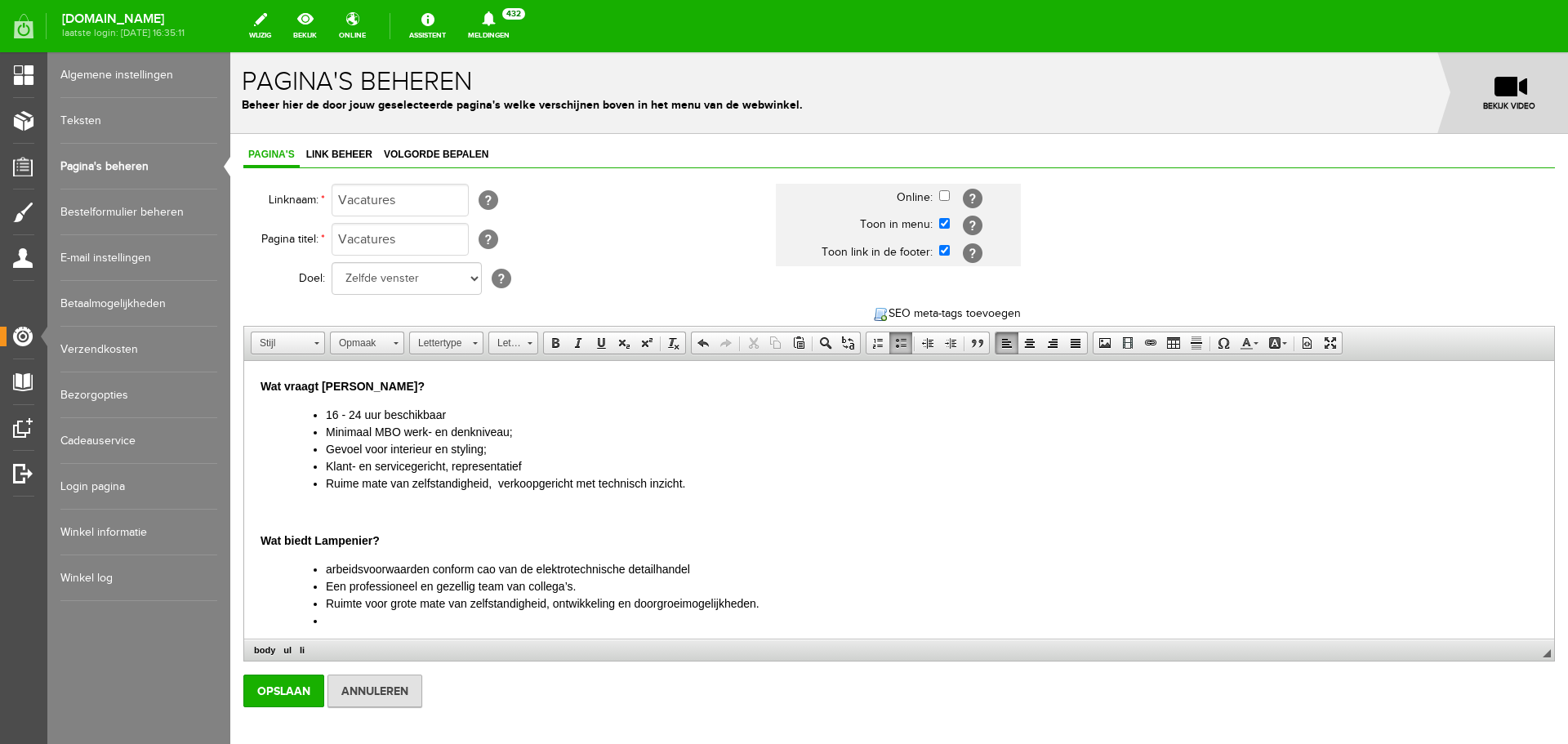
scroll to position [245, 0]
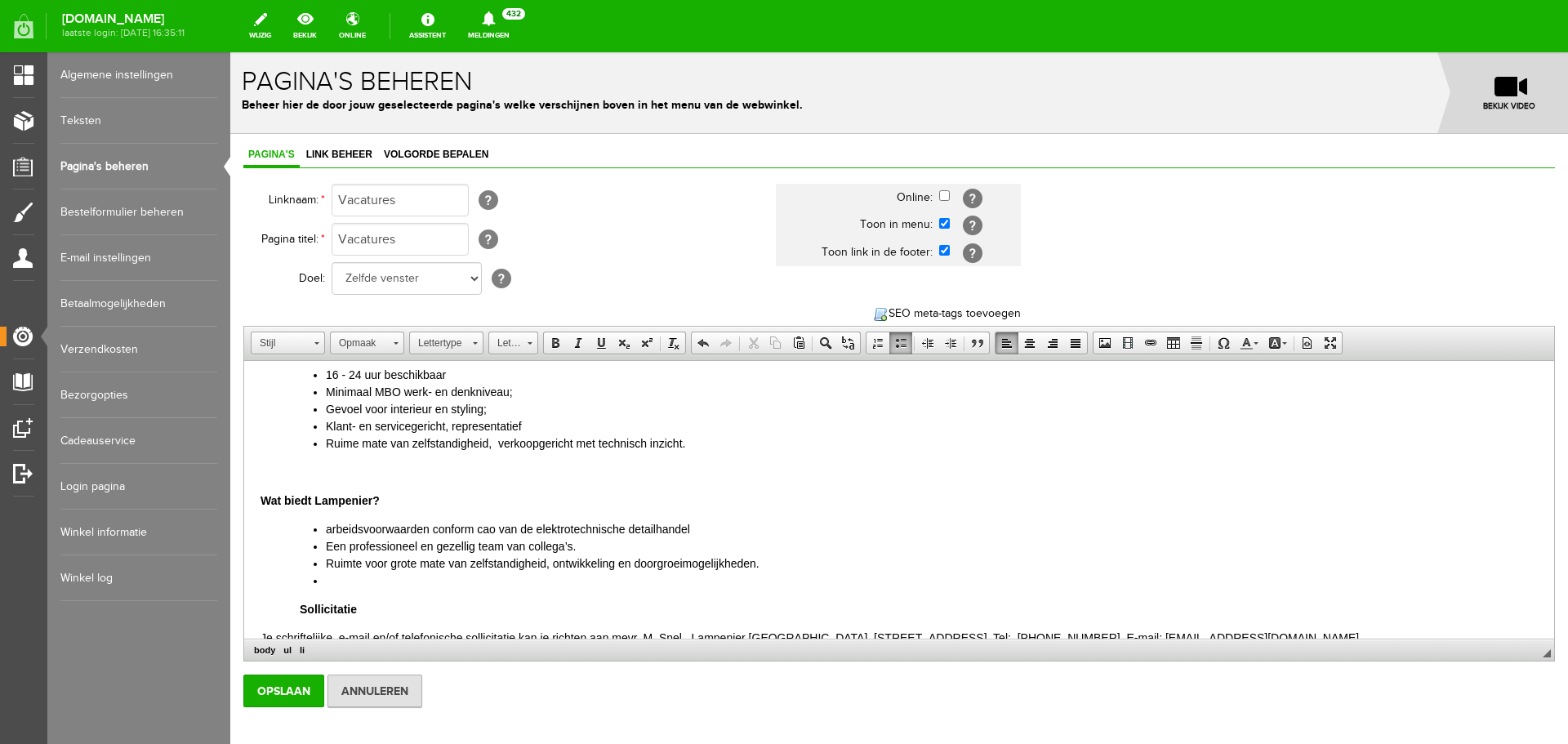
click at [331, 527] on li "arbeidsvoorwaarden conform cao van de elektrotechnische detailhandel" at bounding box center [931, 530] width 1212 height 17
click at [329, 582] on li at bounding box center [931, 581] width 1212 height 17
click at [540, 579] on li "Vrijheid voor het inbrengen van eigen ideeen" at bounding box center [931, 581] width 1212 height 17
click at [552, 580] on li "Vrijheid voor het inbrengen van eigen ideeëen" at bounding box center [931, 581] width 1212 height 17
click at [539, 579] on li "Vrijheid voor het inbrengen van eigen ideeëen" at bounding box center [931, 581] width 1212 height 17
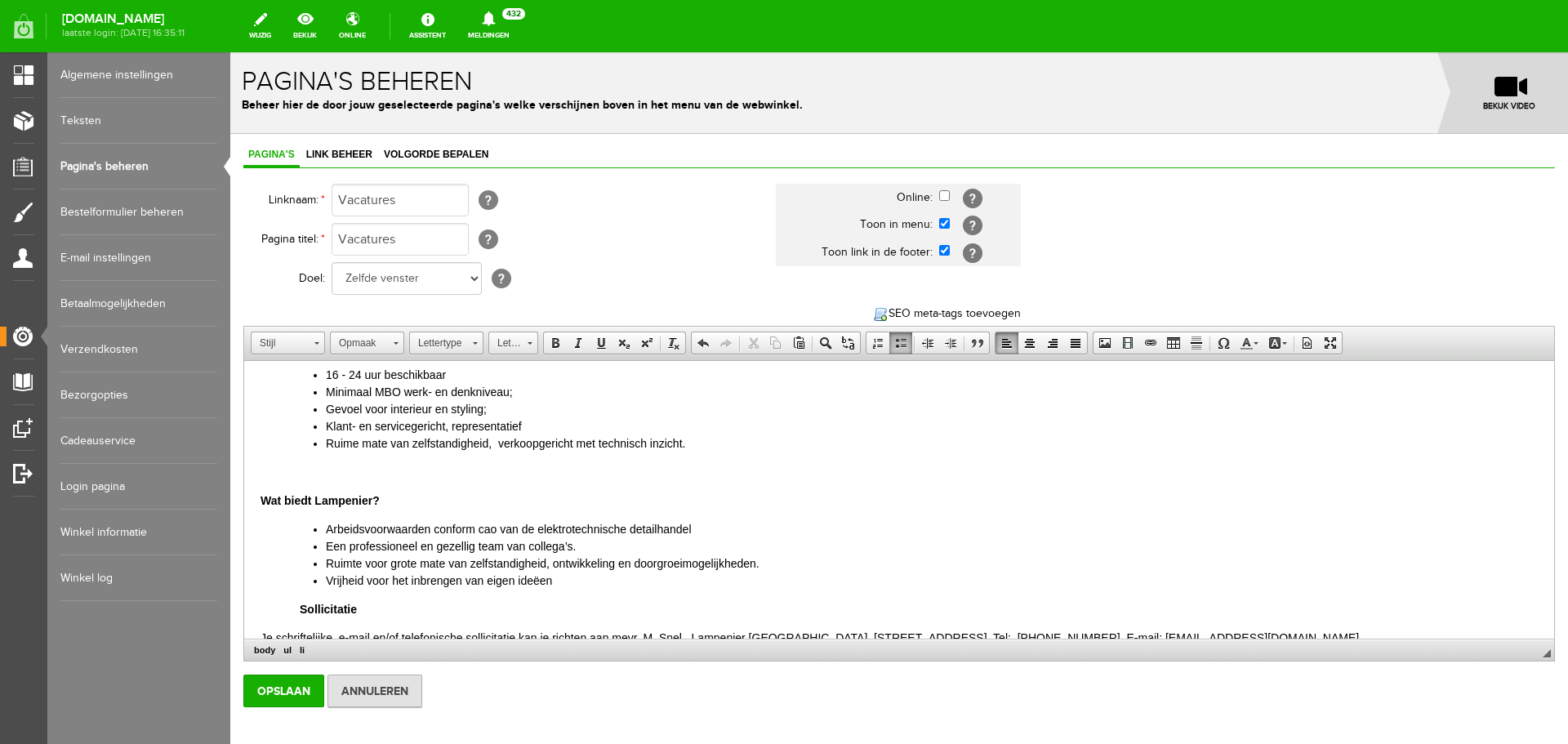
click at [560, 580] on li "Vrijheid voor het inbrengen van eigen ideëen" at bounding box center [931, 581] width 1212 height 17
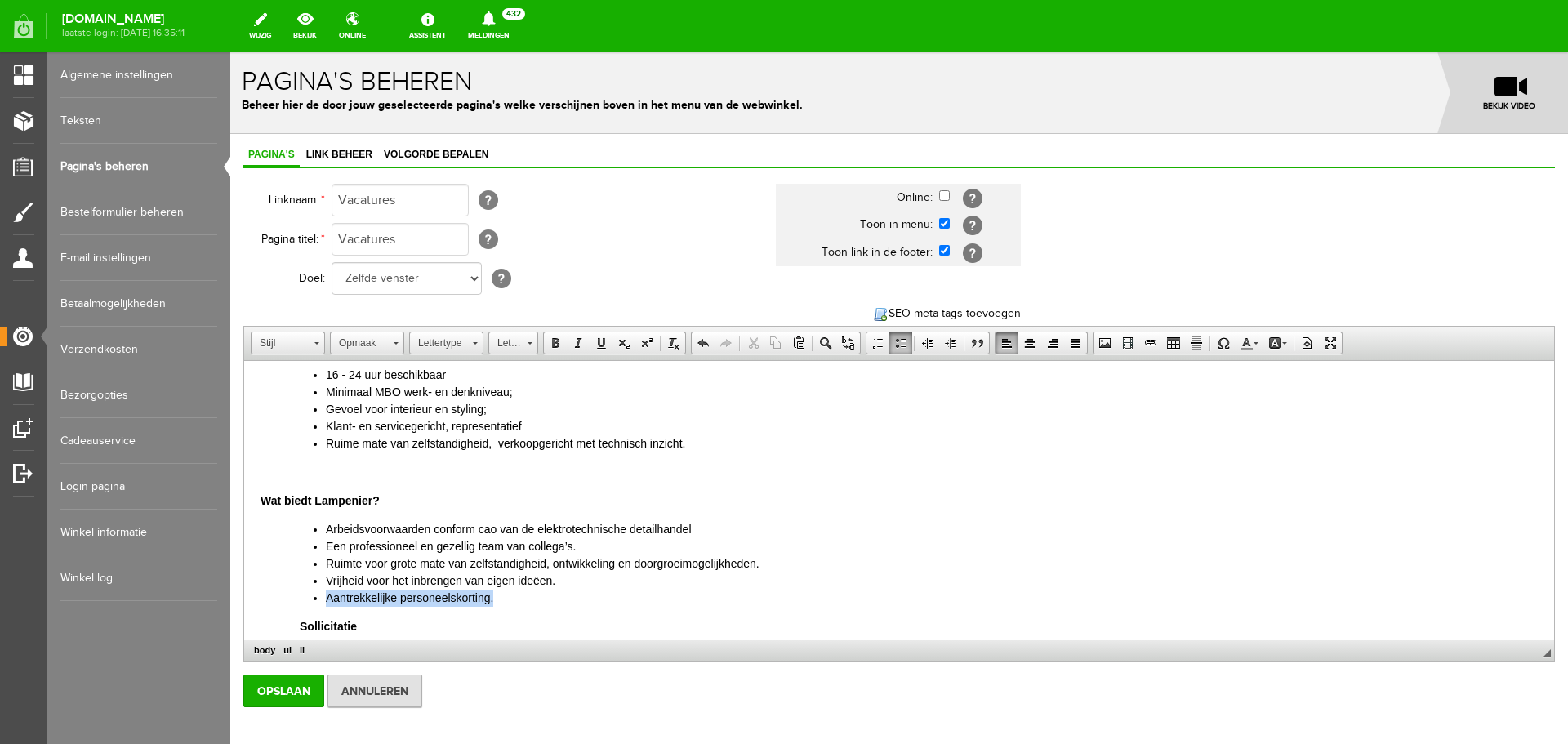
drag, startPoint x: 496, startPoint y: 596, endPoint x: 299, endPoint y: 590, distance: 197.1
click at [299, 590] on ul "Arbeidsvoorwaarden conform cao van de elektrotechnische detailhandel Een profes…" at bounding box center [916, 564] width 1245 height 86
click at [577, 580] on li "Vrijheid voor het inbrengen van eigen ideëen." at bounding box center [931, 581] width 1212 height 17
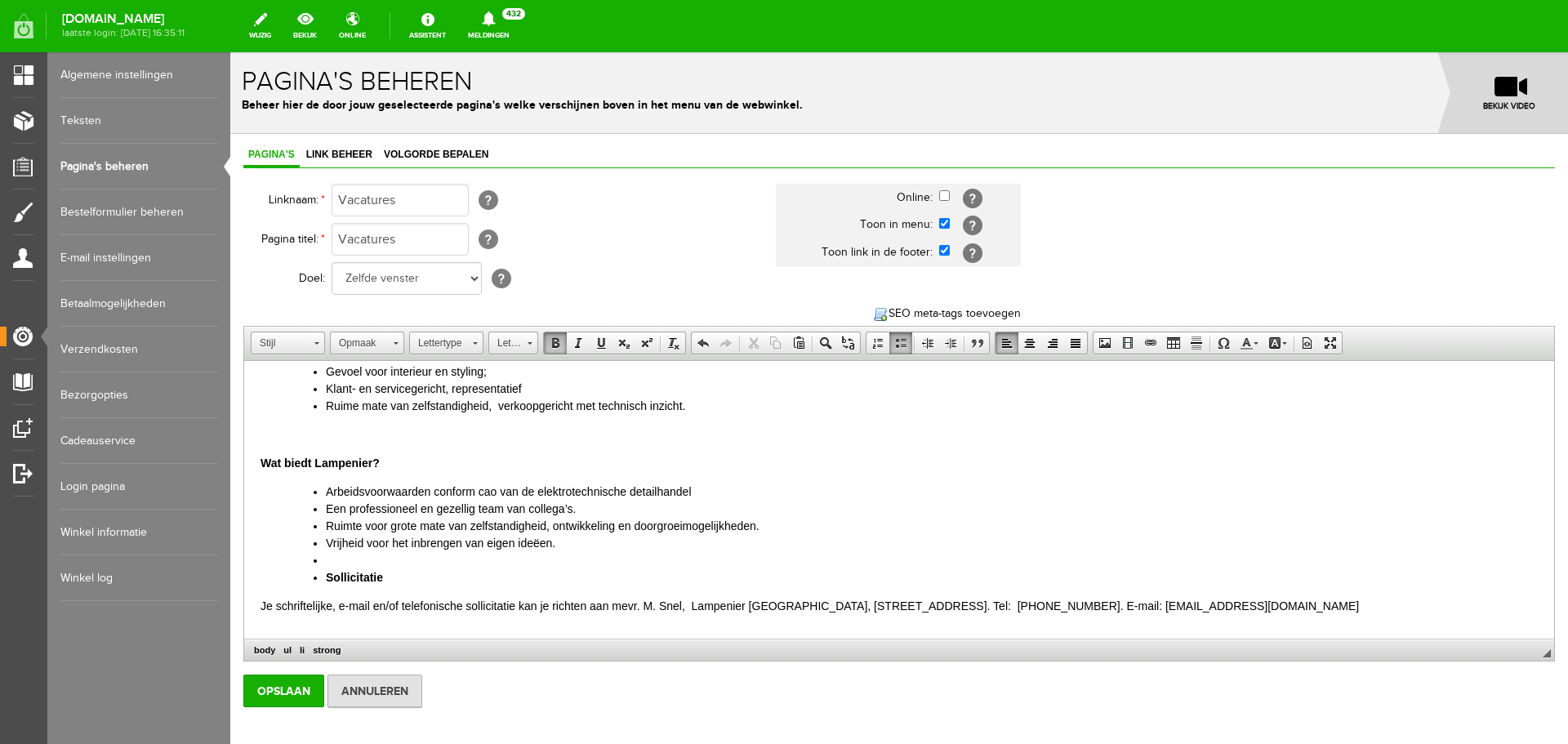
scroll to position [304, 0]
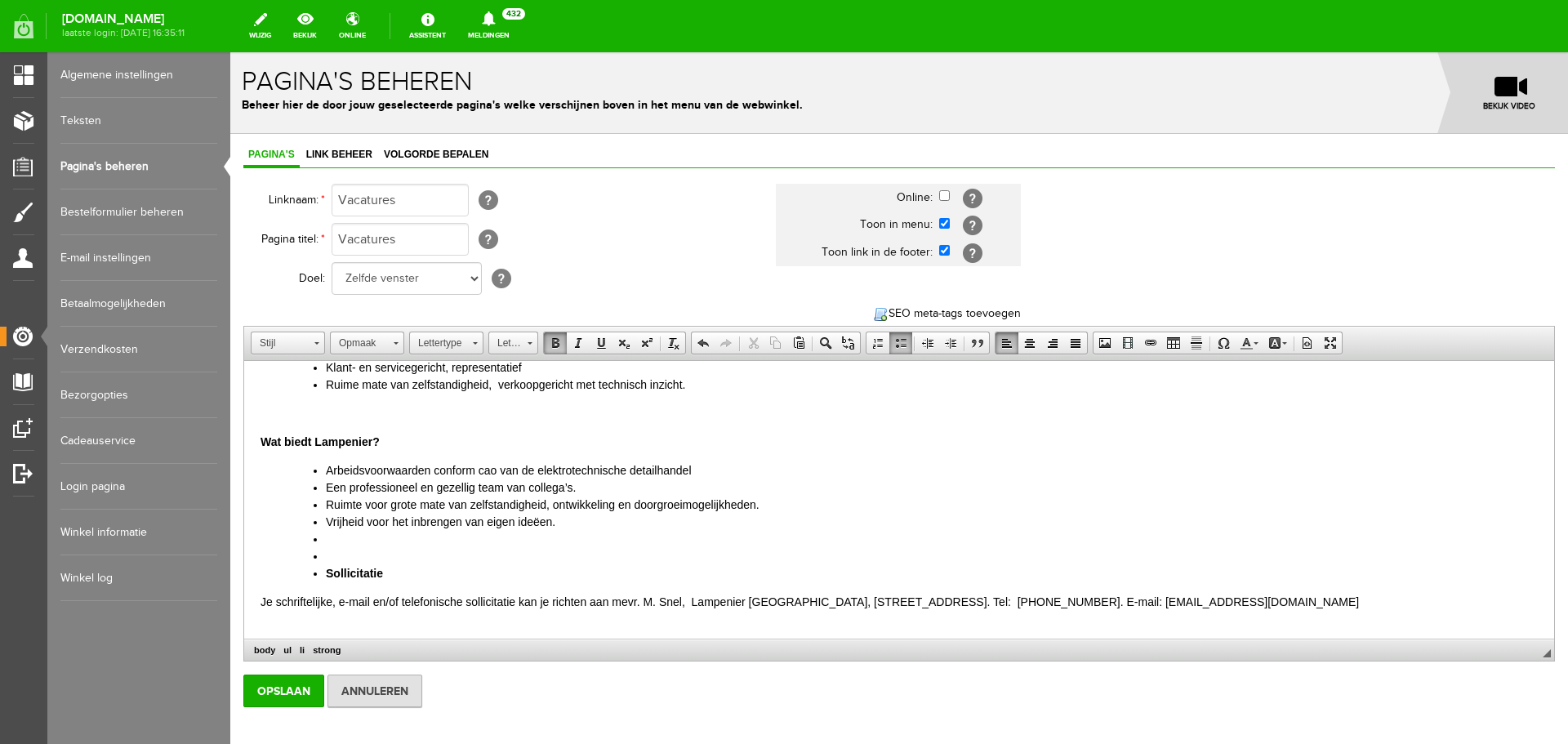
click at [319, 570] on ul "Arbeidsvoorwaarden conform cao van de elektrotechnische detailhandel Een profes…" at bounding box center [916, 522] width 1245 height 120
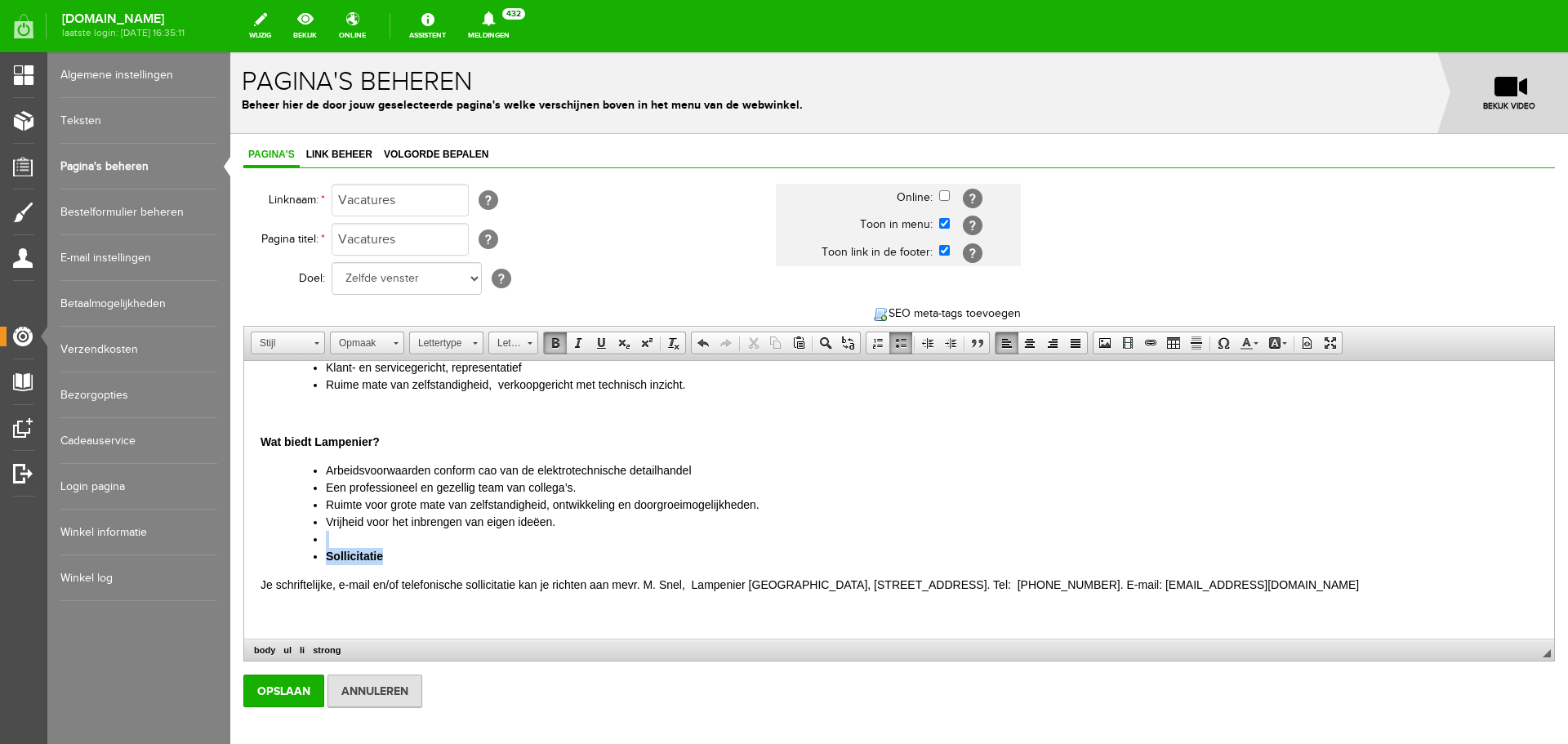
drag, startPoint x: 314, startPoint y: 536, endPoint x: 425, endPoint y: 560, distance: 113.6
click at [425, 560] on ul "Arbeidsvoorwaarden conform cao van de elektrotechnische detailhandel Een profes…" at bounding box center [916, 514] width 1245 height 103
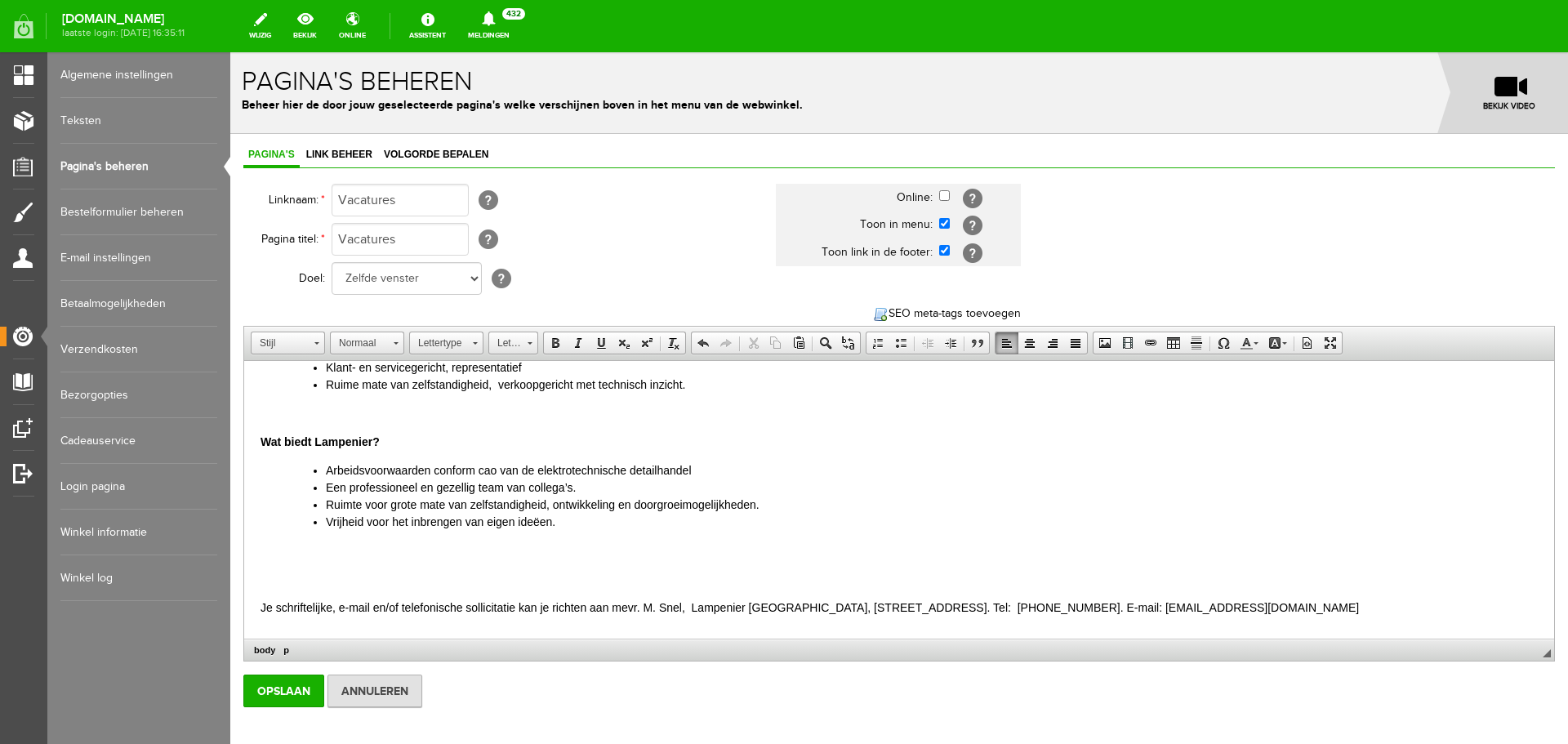
scroll to position [298, 0]
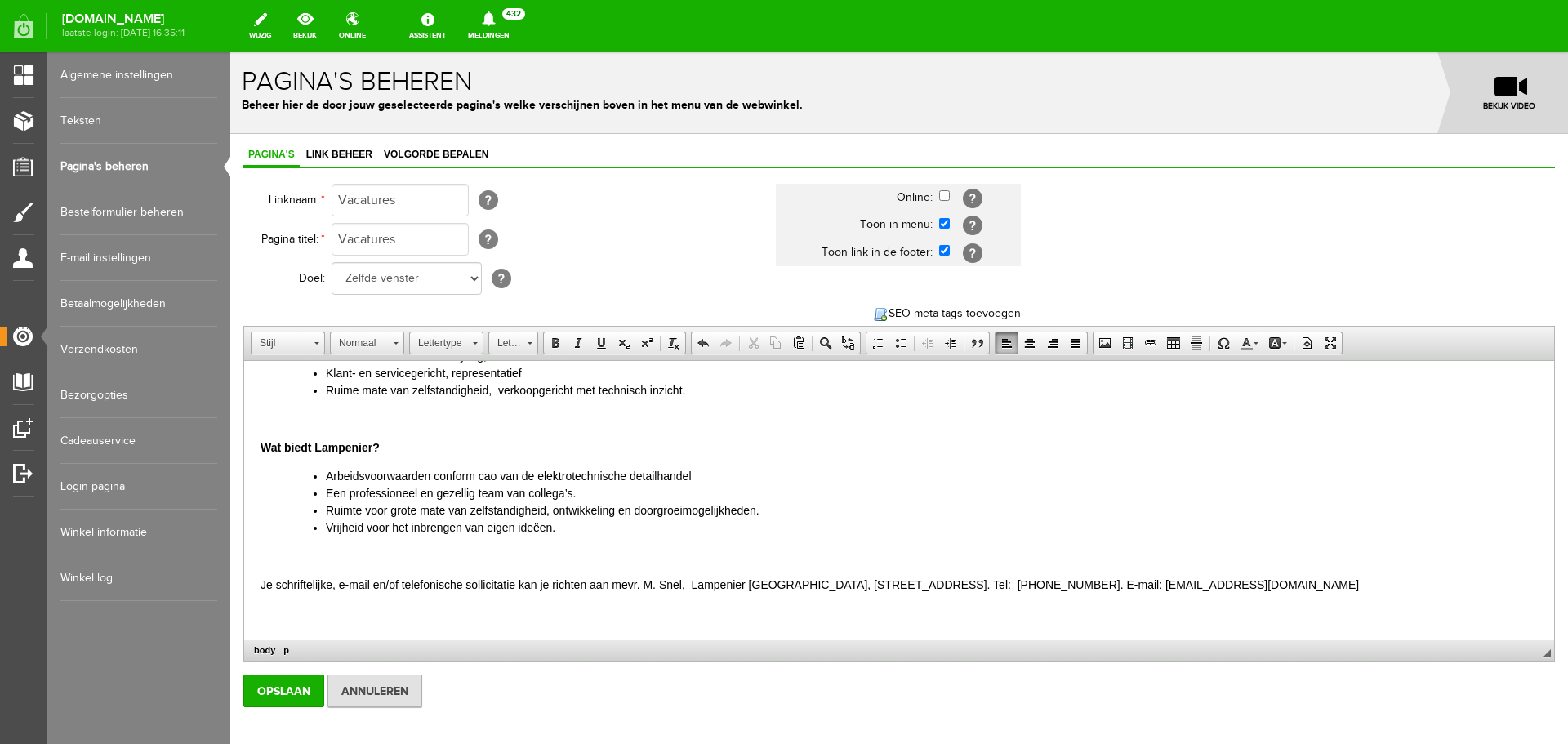
click at [265, 558] on p at bounding box center [899, 557] width 1277 height 17
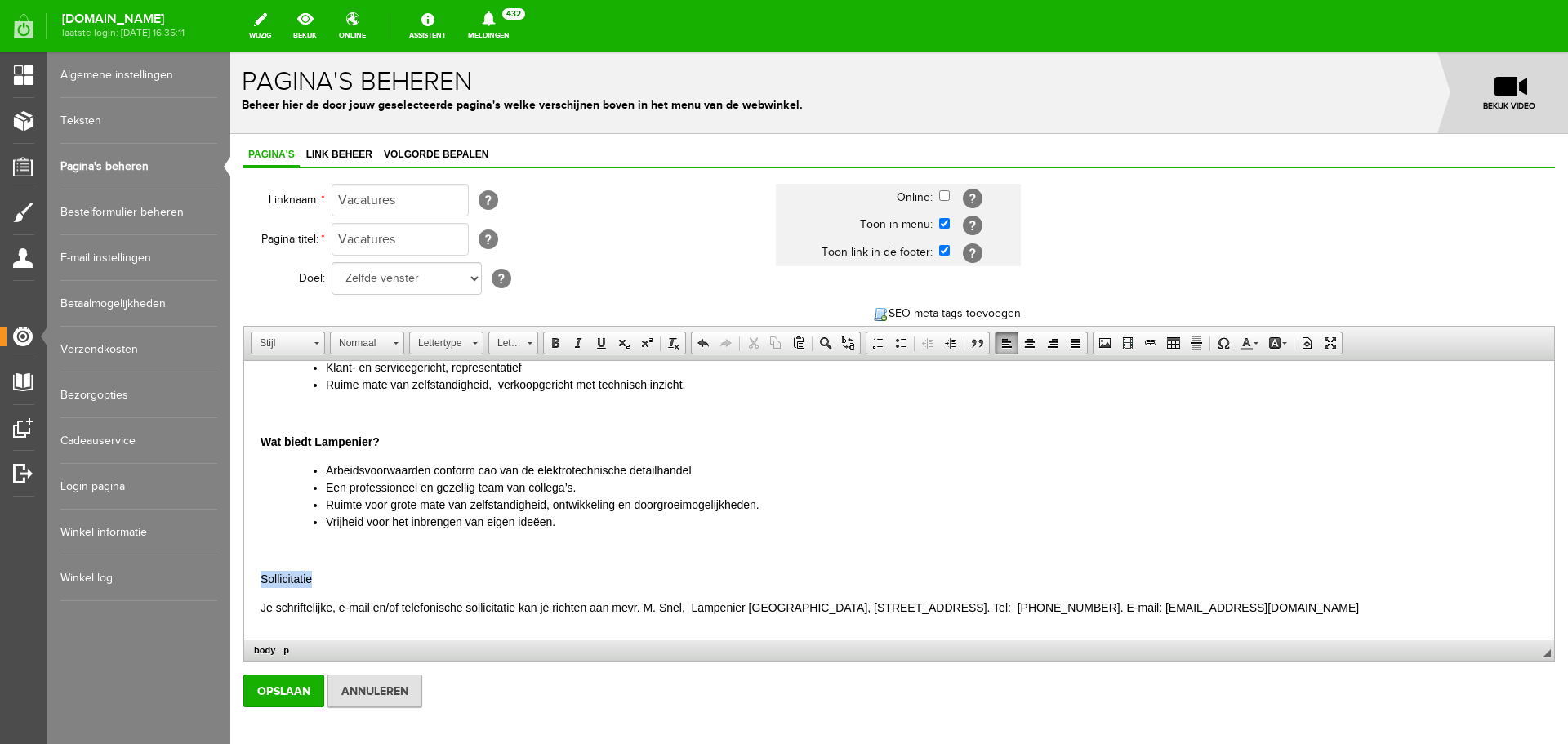
drag, startPoint x: 311, startPoint y: 580, endPoint x: 256, endPoint y: 581, distance: 55.0
click at [256, 581] on html "Vacature: verkoopadviseur bij Lampenier Groningen Wij zijn per direct op zoek n…" at bounding box center [899, 359] width 1310 height 605
click at [554, 343] on span at bounding box center [555, 342] width 13 height 13
click at [451, 571] on p "Sollicitatie" at bounding box center [899, 580] width 1277 height 17
drag, startPoint x: 462, startPoint y: 605, endPoint x: 374, endPoint y: 611, distance: 88.2
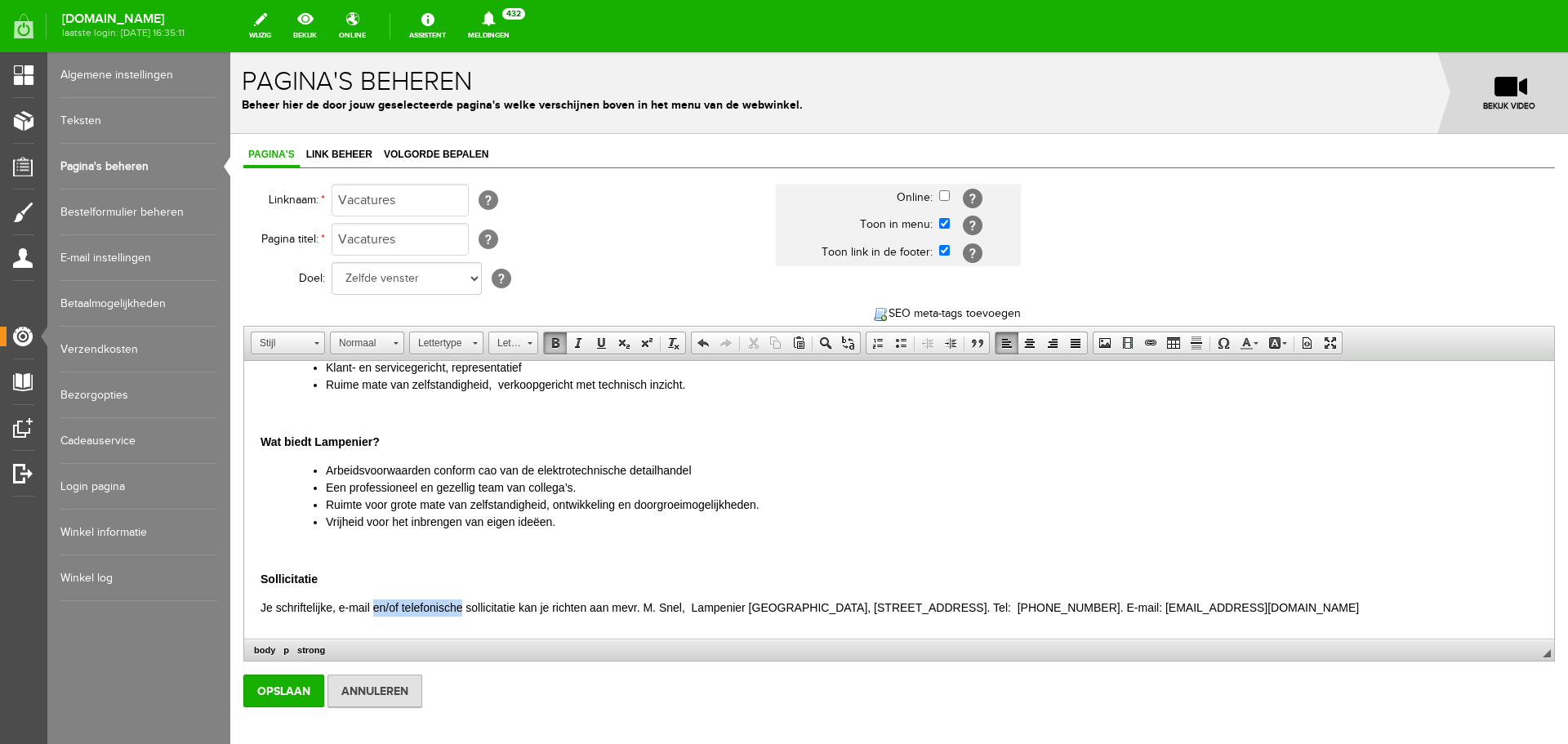
click at [374, 611] on p "Je schriftelijke, e-mail en/of telefonische sollicitatie kan je richten aan mev…" at bounding box center [899, 608] width 1277 height 17
click at [335, 609] on p "Je schriftelijke, e-mail sollicitatie kan je richten aan mevr. M. Snel, Lampeni…" at bounding box center [899, 608] width 1277 height 17
click at [450, 609] on p "Je schriftelijke of e-mail sollicitatie kan je richten aan mevr. M. Snel, Lampe…" at bounding box center [899, 608] width 1277 height 17
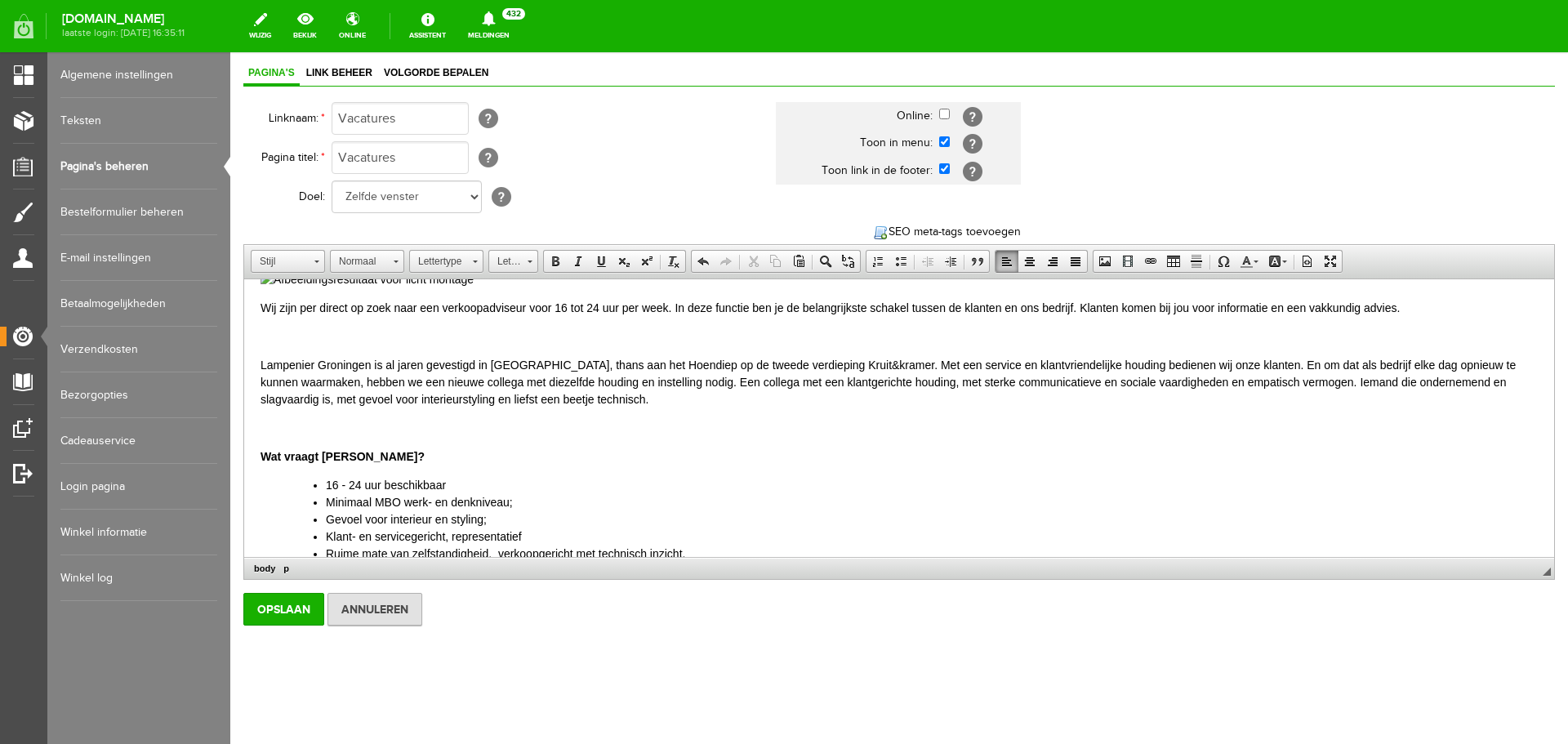
scroll to position [0, 0]
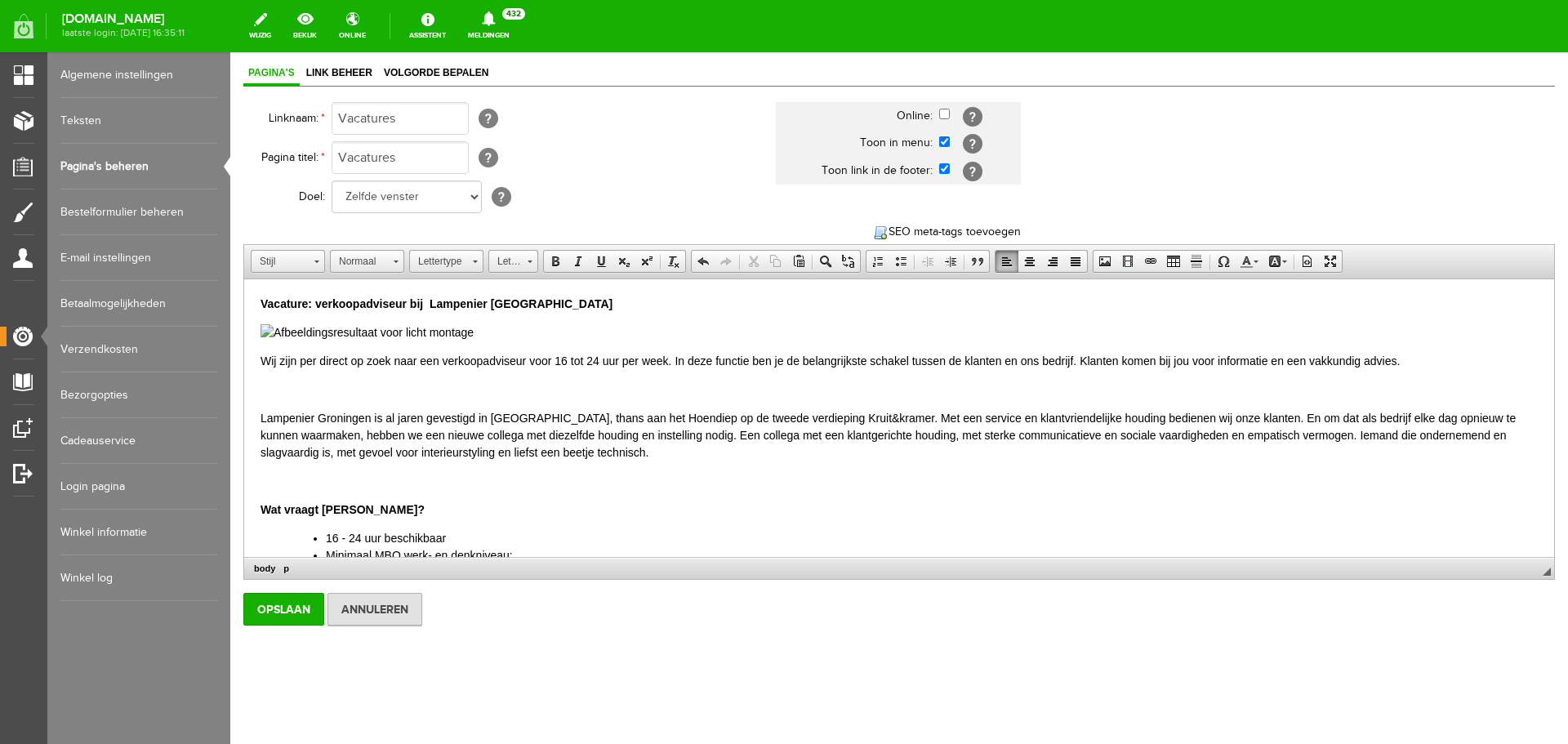
click at [267, 386] on p at bounding box center [899, 390] width 1277 height 17
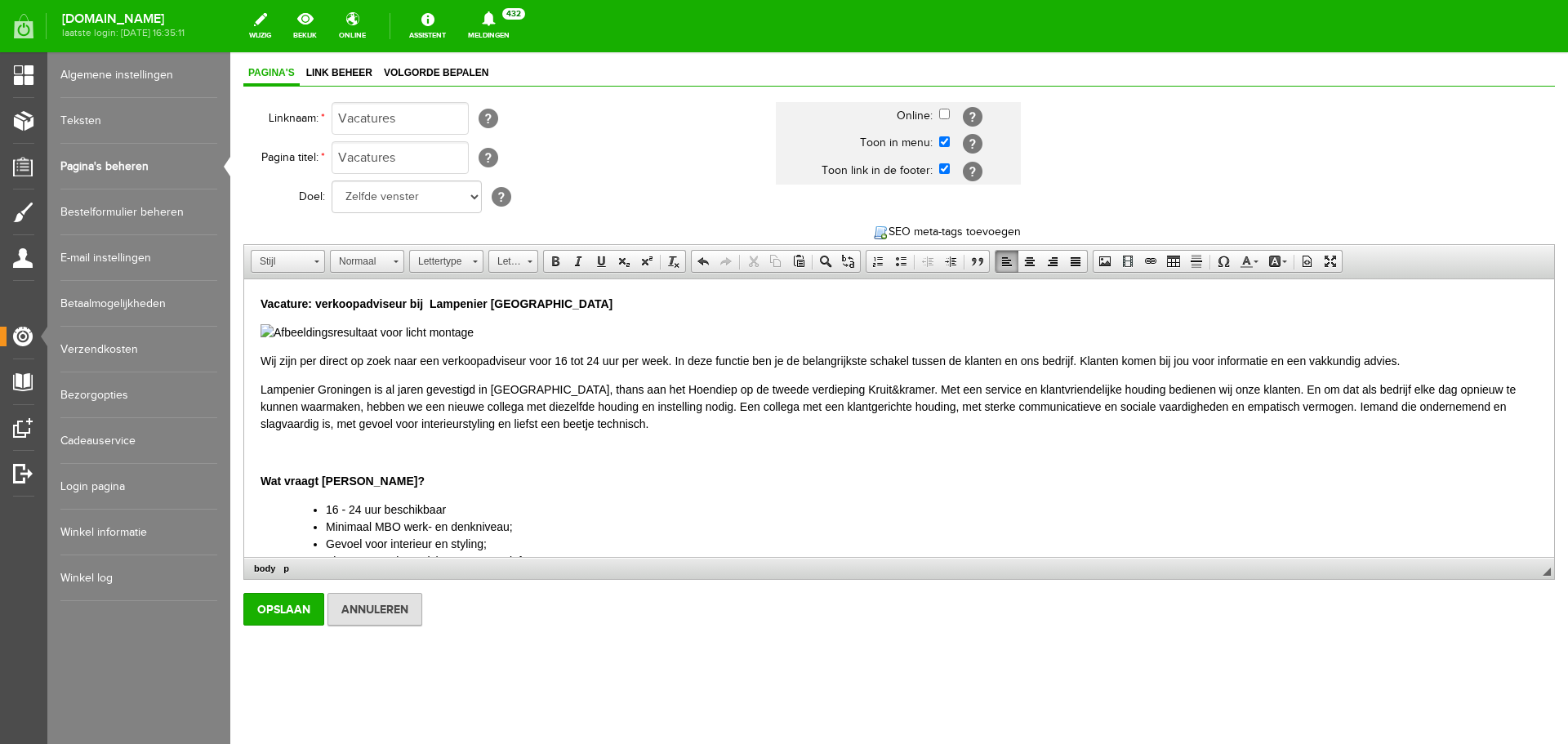
click at [804, 385] on p "Lampenier Groningen is al jaren gevestigd in [GEOGRAPHIC_DATA], thans aan het H…" at bounding box center [899, 407] width 1277 height 51
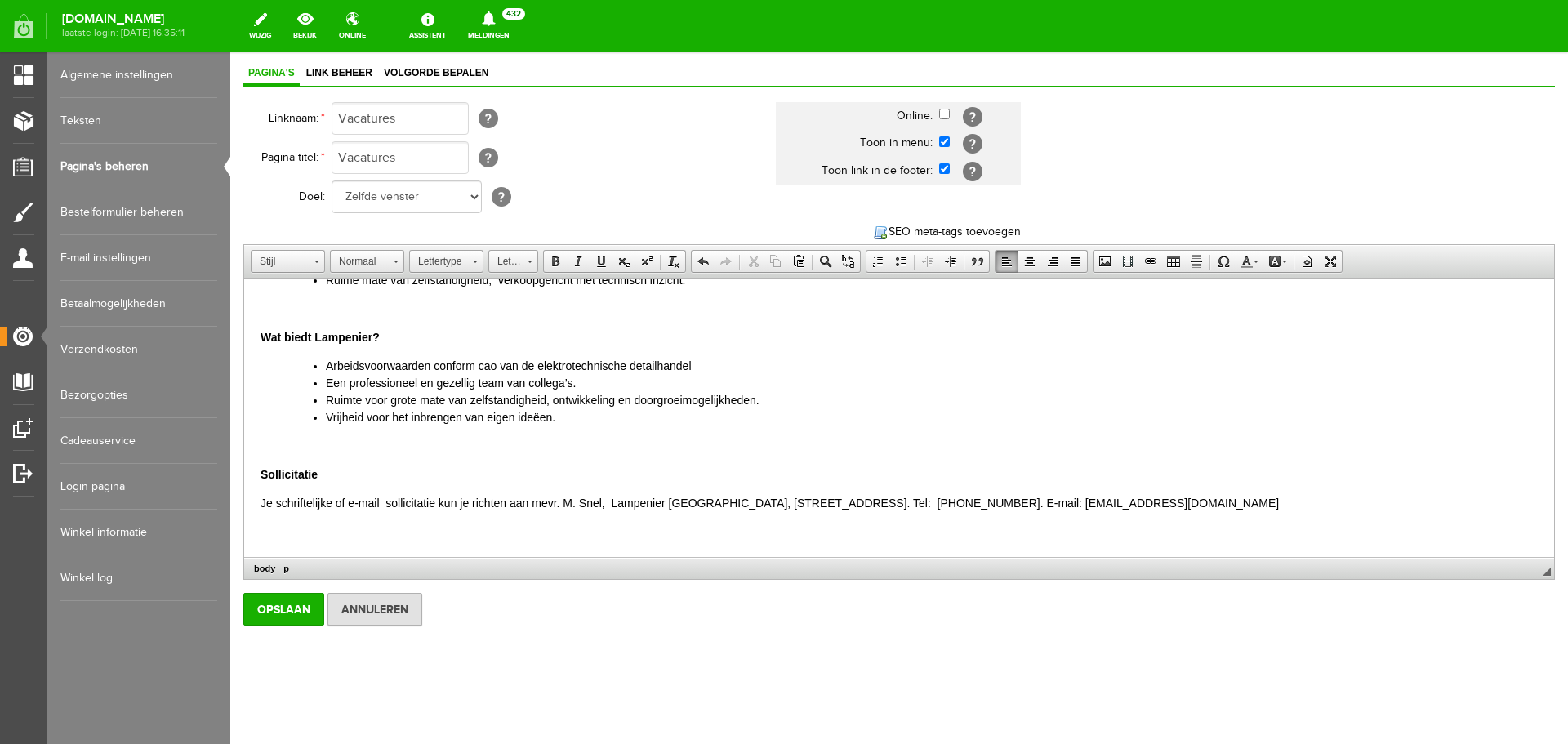
scroll to position [84, 0]
click at [280, 604] on input "Opslaan" at bounding box center [284, 607] width 81 height 33
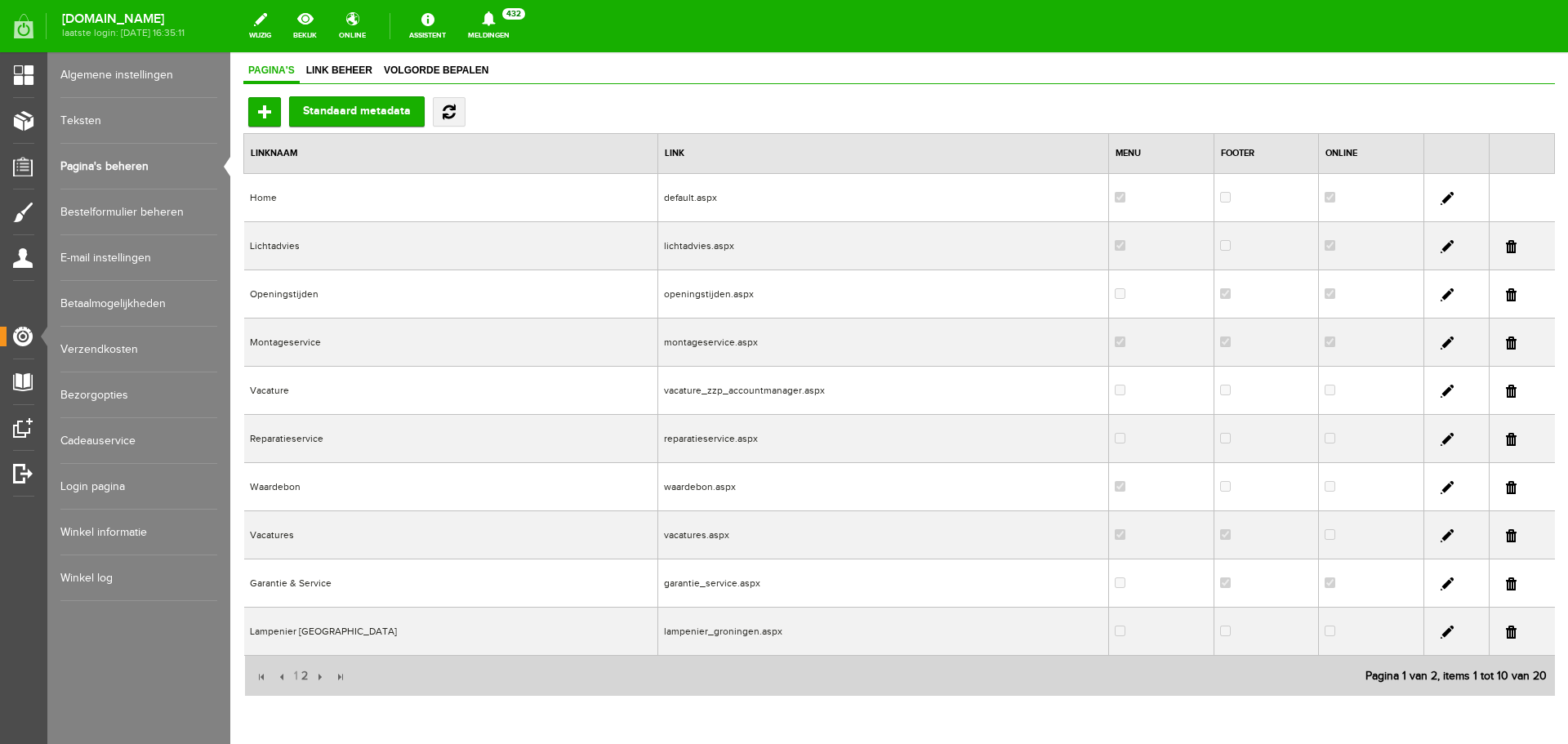
click at [1441, 531] on link at bounding box center [1447, 535] width 13 height 13
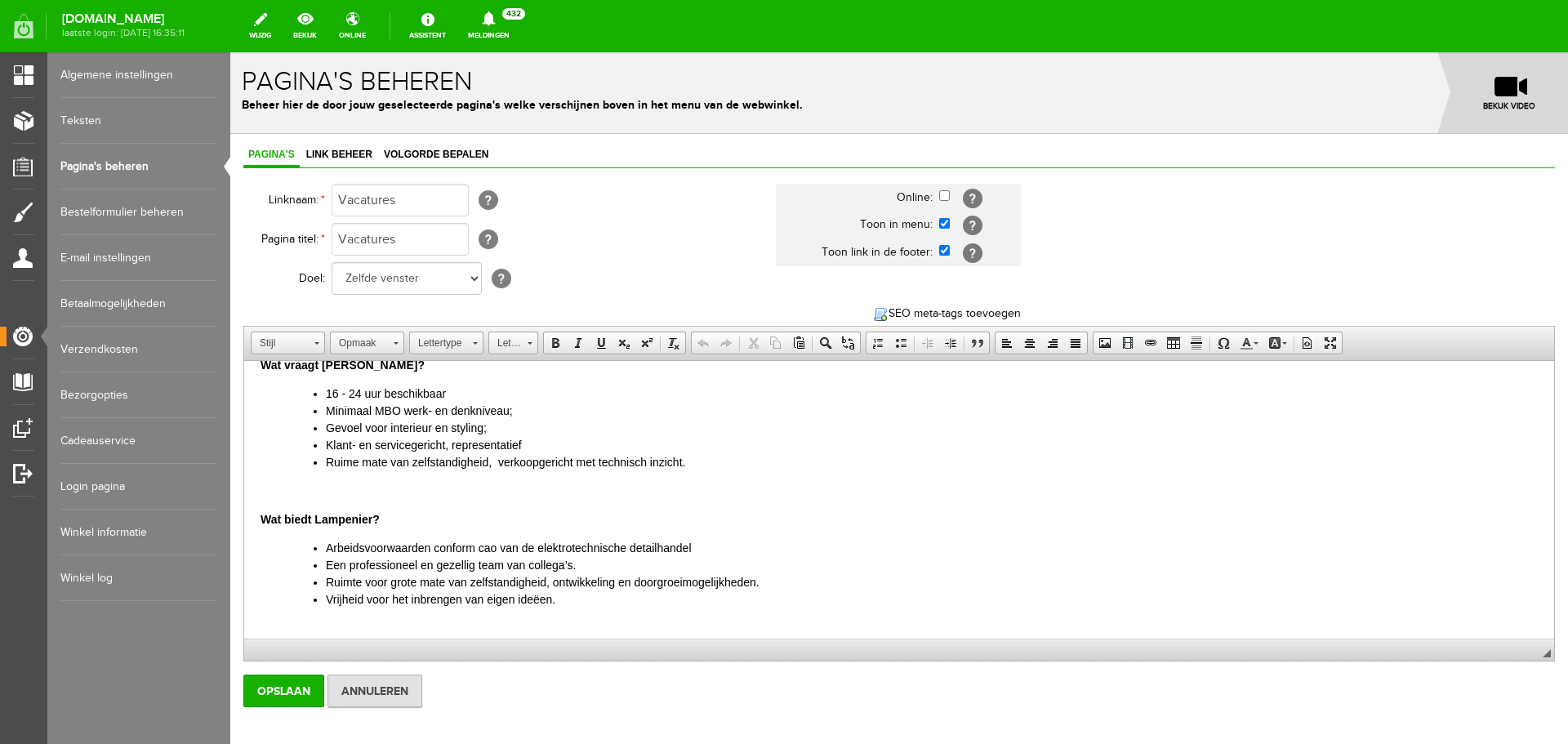
scroll to position [0, 0]
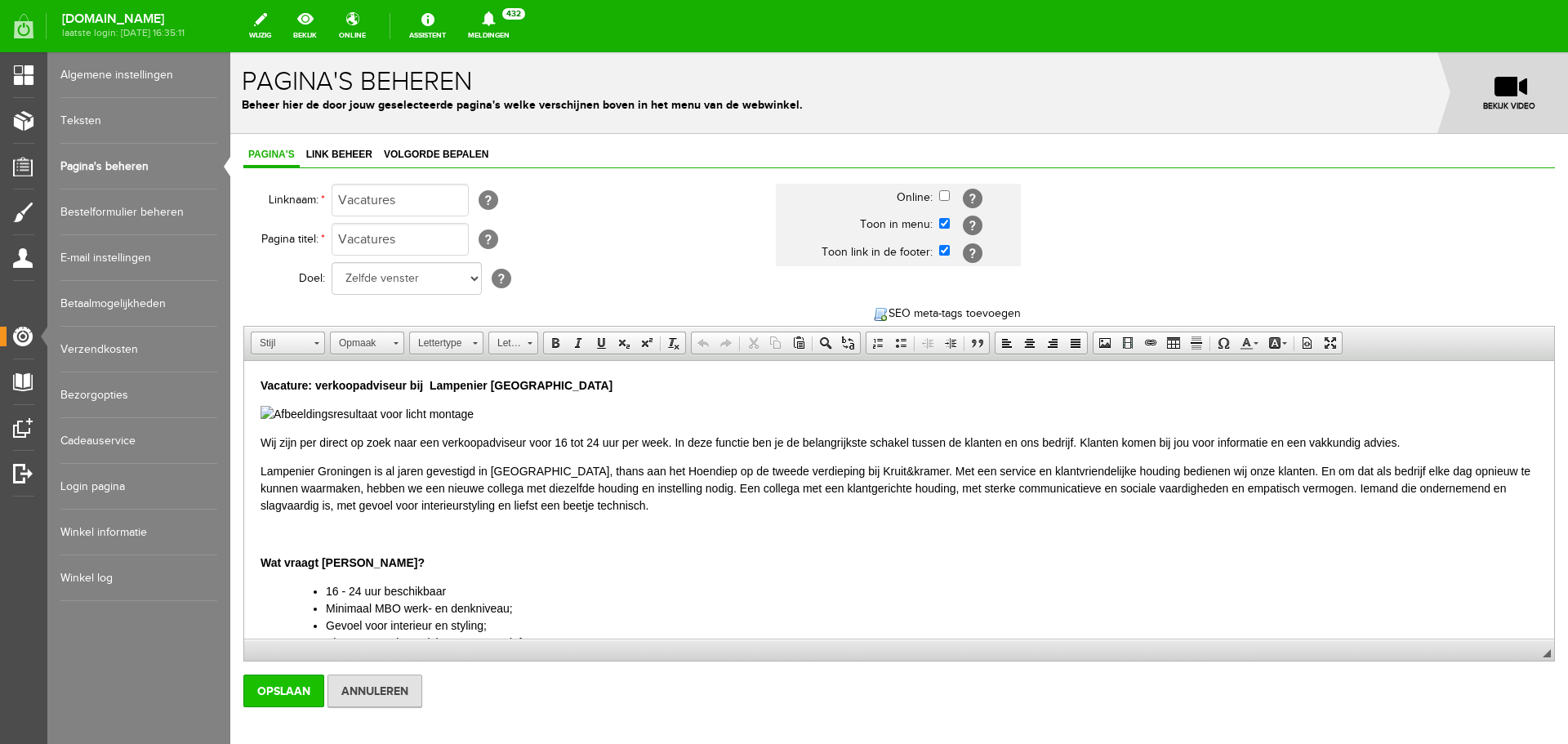
click at [273, 685] on input "Opslaan" at bounding box center [284, 691] width 81 height 33
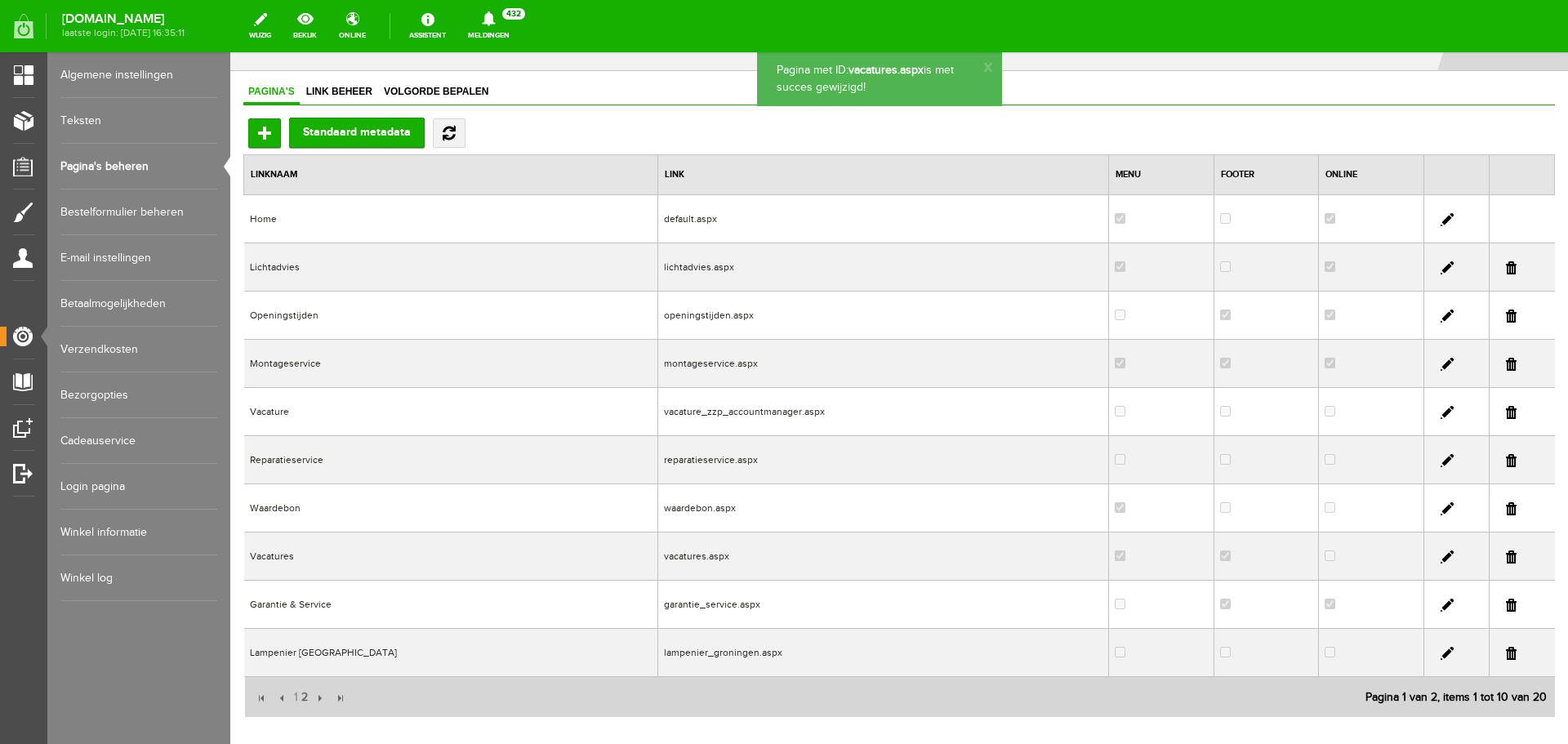
scroll to position [159, 0]
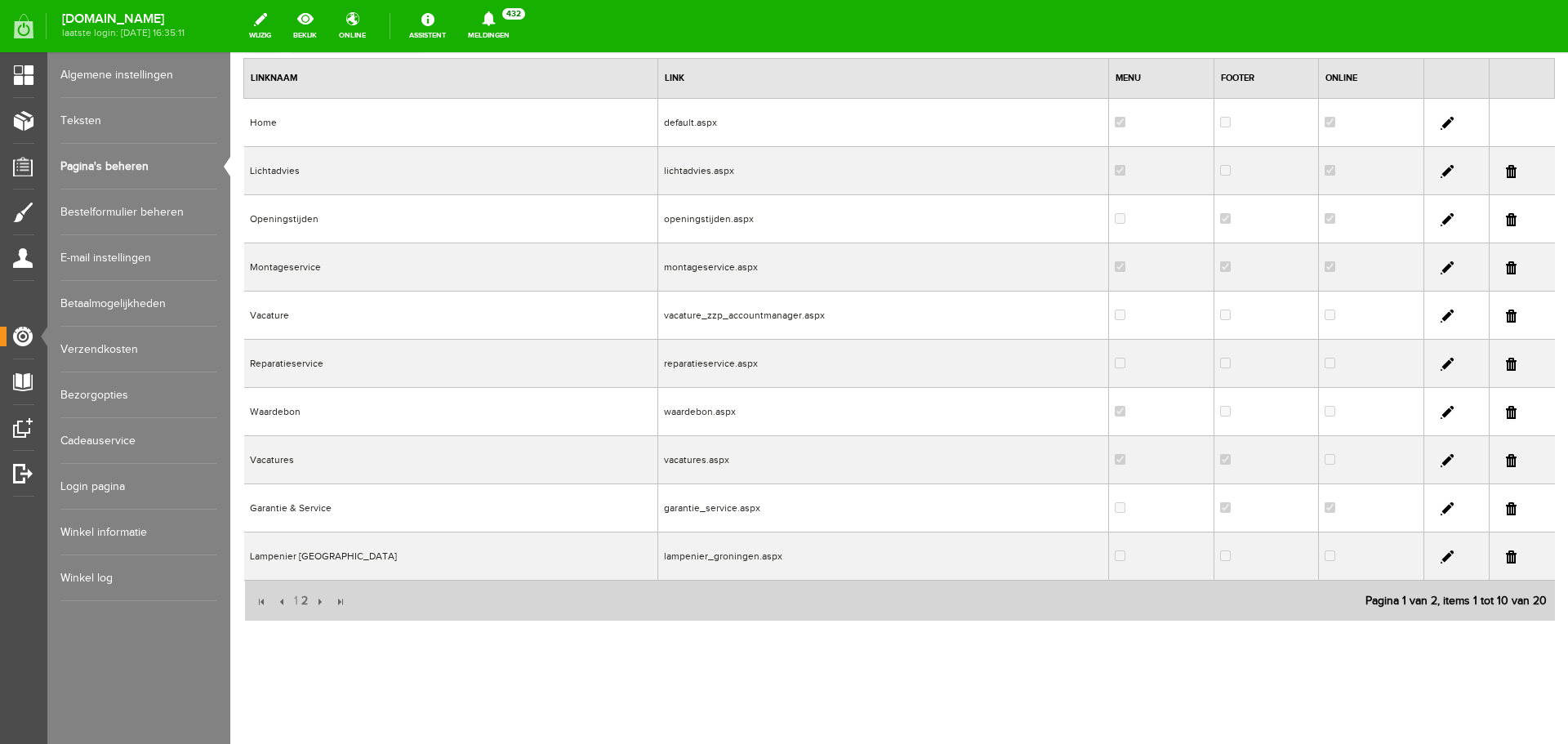
click at [134, 163] on link "Pagina's beheren" at bounding box center [139, 166] width 157 height 46
click at [1441, 316] on link at bounding box center [1447, 315] width 13 height 13
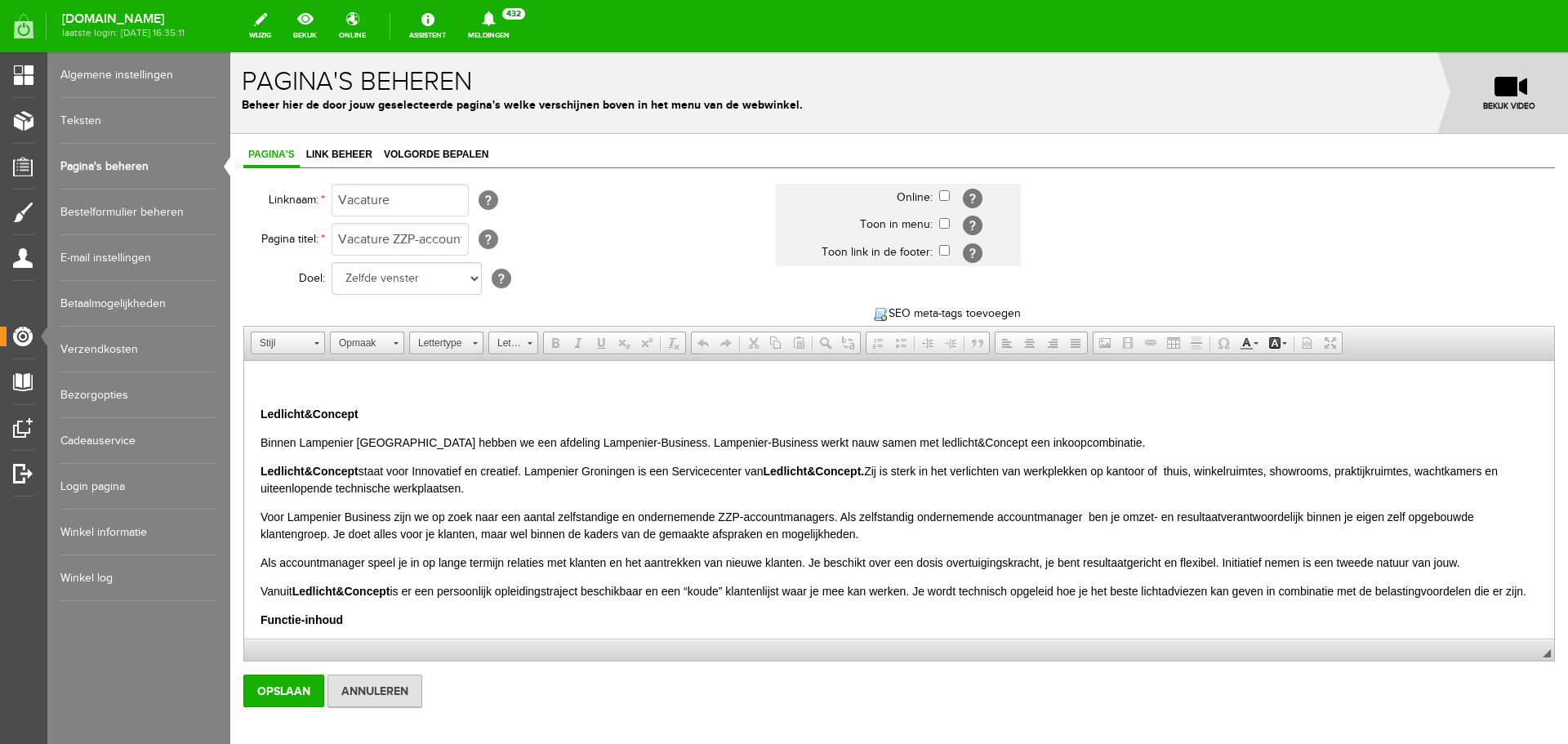
scroll to position [0, 0]
click at [107, 165] on link "Pagina's beheren" at bounding box center [139, 166] width 157 height 46
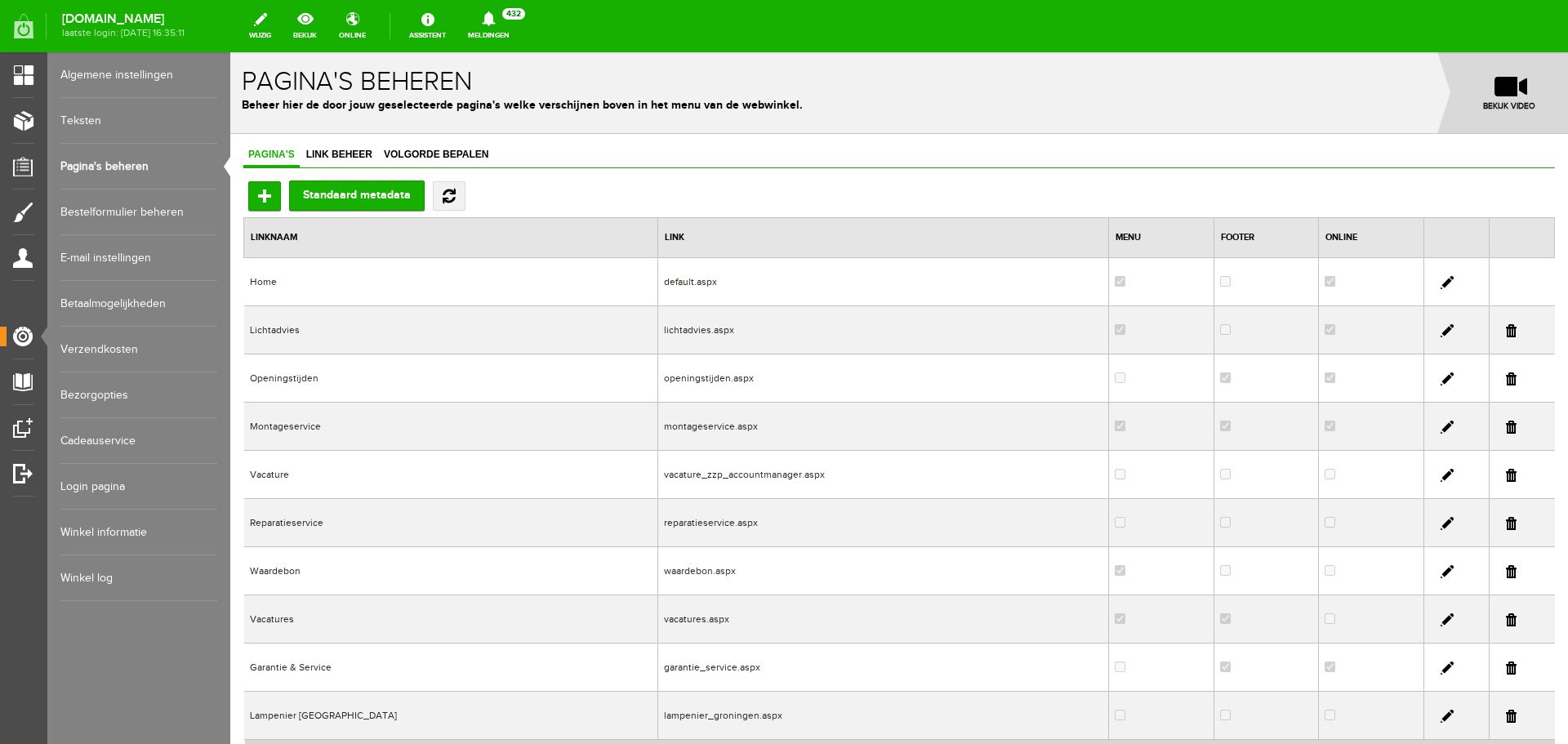
click at [1441, 617] on link at bounding box center [1447, 619] width 13 height 13
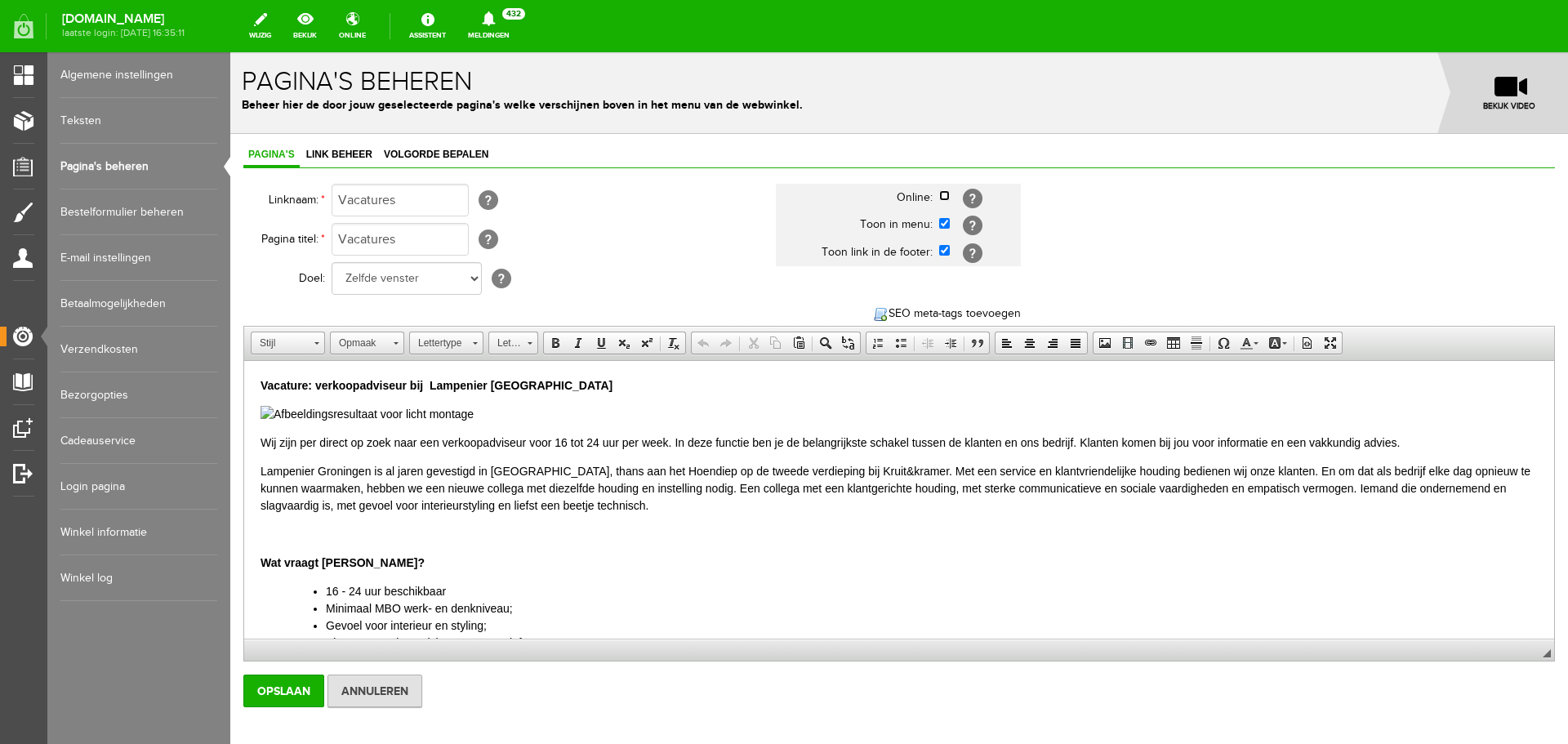
click at [942, 197] on input "checkbox" at bounding box center [944, 196] width 11 height 11
checkbox input "true"
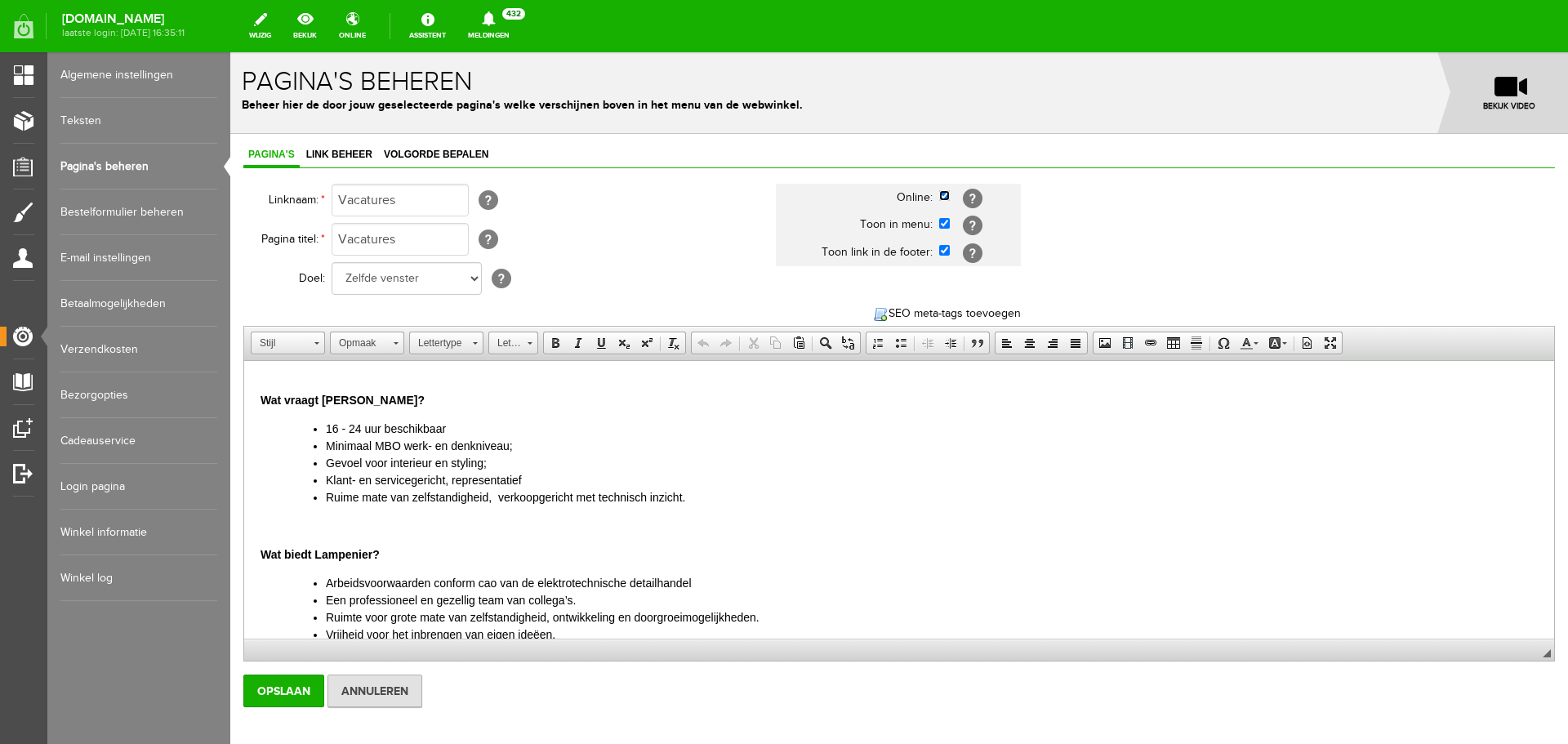
scroll to position [164, 0]
click at [280, 688] on input "Opslaan" at bounding box center [284, 691] width 81 height 33
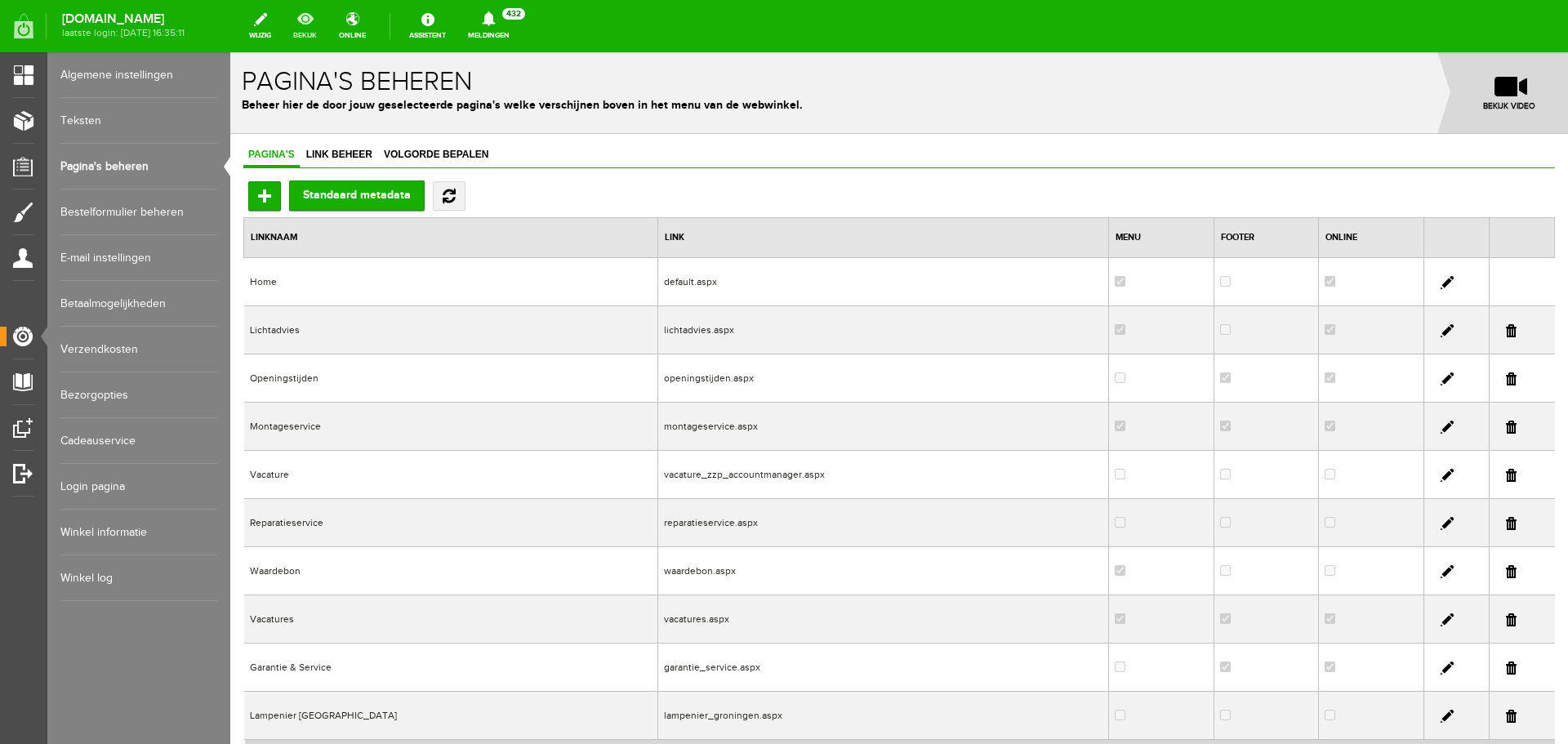
click at [326, 21] on link "bekijk" at bounding box center [304, 26] width 43 height 36
click at [1441, 621] on link at bounding box center [1447, 619] width 13 height 13
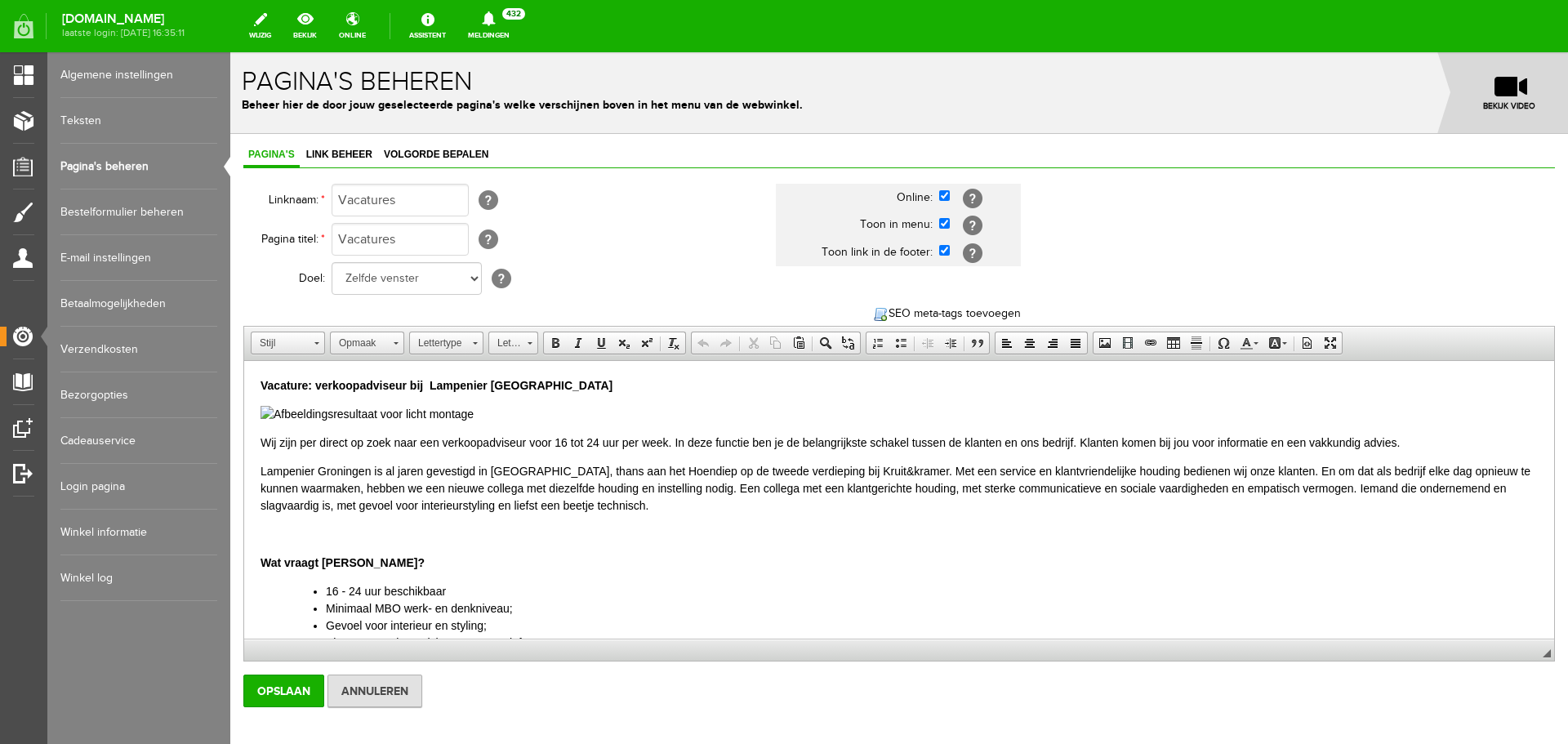
scroll to position [0, 0]
drag, startPoint x: 481, startPoint y: 412, endPoint x: 359, endPoint y: 411, distance: 122.0
click at [359, 411] on p at bounding box center [899, 414] width 1277 height 17
click at [276, 687] on input "Opslaan" at bounding box center [284, 691] width 81 height 33
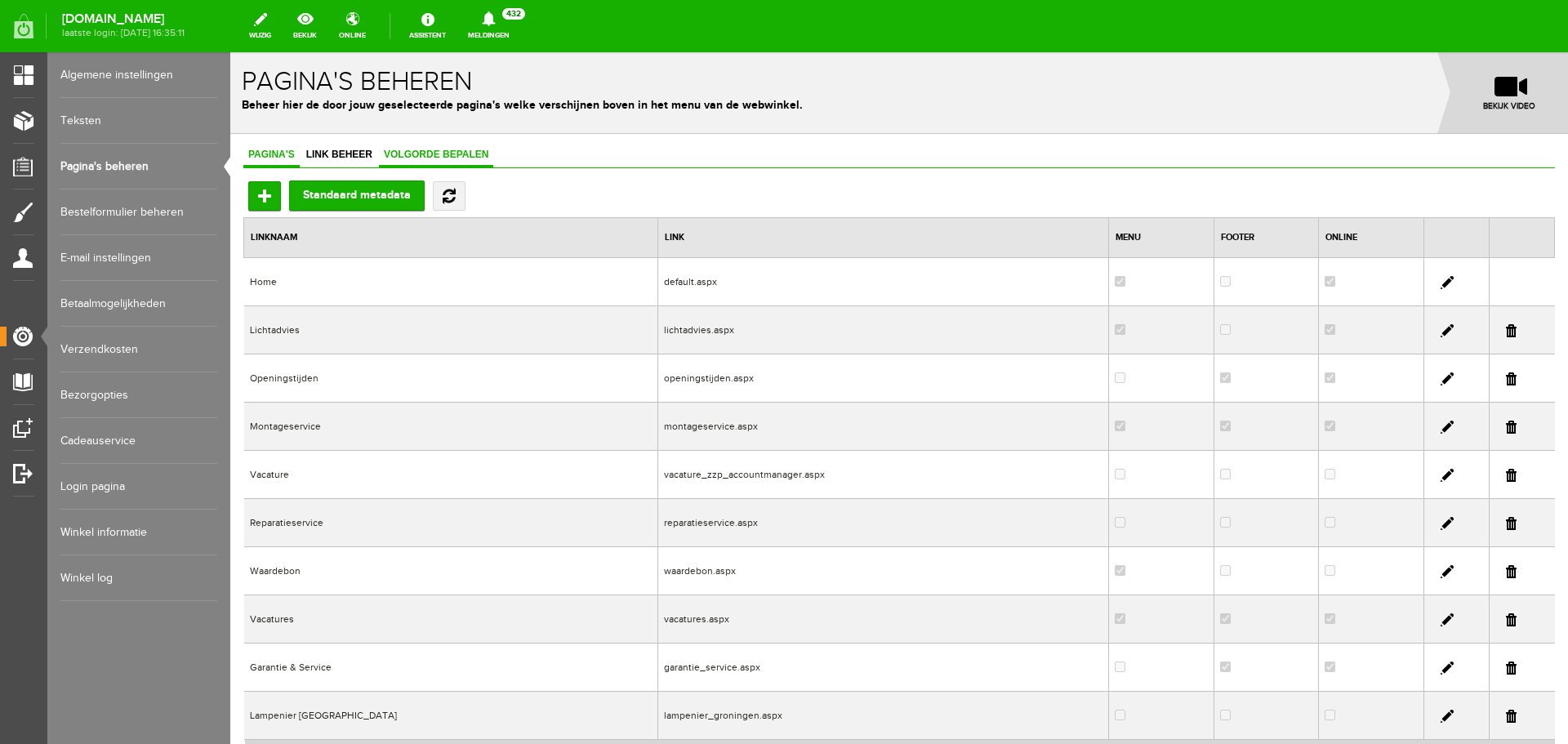
click at [425, 152] on span "Volgorde bepalen" at bounding box center [436, 154] width 115 height 12
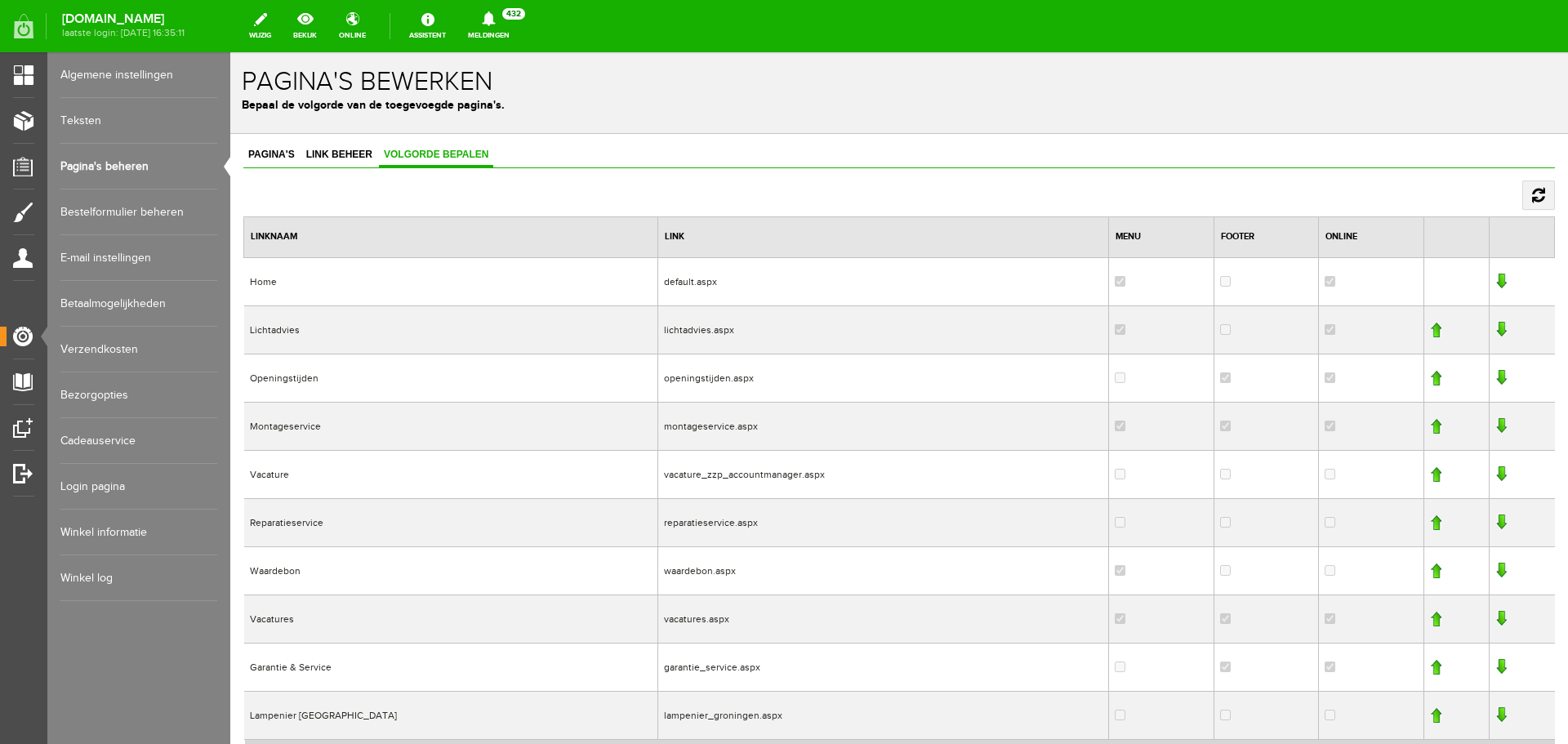
click at [1430, 477] on link at bounding box center [1436, 474] width 12 height 16
click at [1430, 428] on link at bounding box center [1436, 426] width 12 height 16
click at [1430, 378] on link at bounding box center [1436, 378] width 12 height 16
click at [1430, 619] on link at bounding box center [1436, 618] width 12 height 16
click at [1430, 564] on link at bounding box center [1436, 570] width 12 height 16
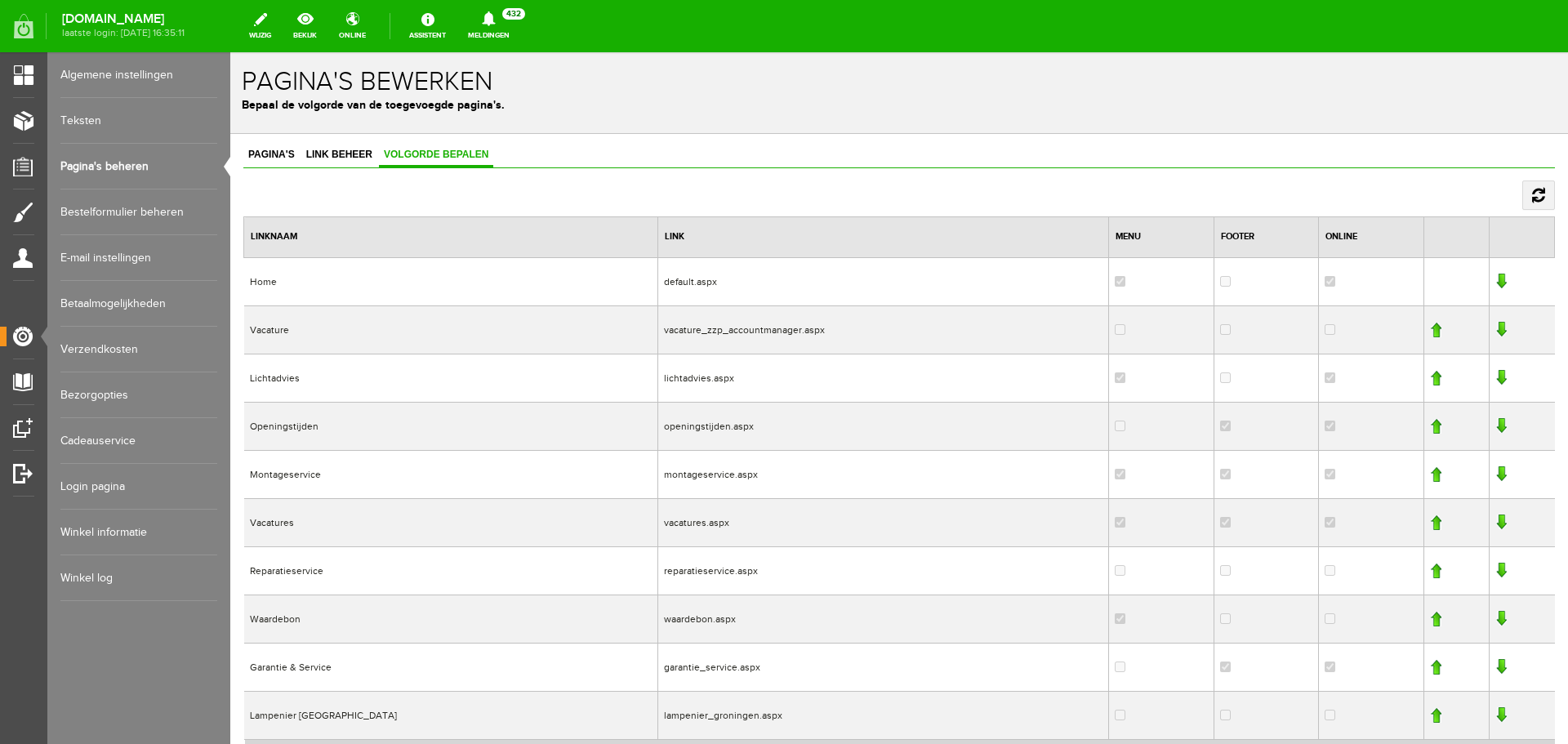
click at [1430, 515] on link at bounding box center [1436, 522] width 12 height 16
click at [1430, 476] on link at bounding box center [1436, 474] width 12 height 16
click at [1430, 427] on link at bounding box center [1436, 426] width 12 height 16
click at [1430, 380] on link at bounding box center [1436, 378] width 12 height 16
click at [1495, 380] on link at bounding box center [1501, 378] width 12 height 16
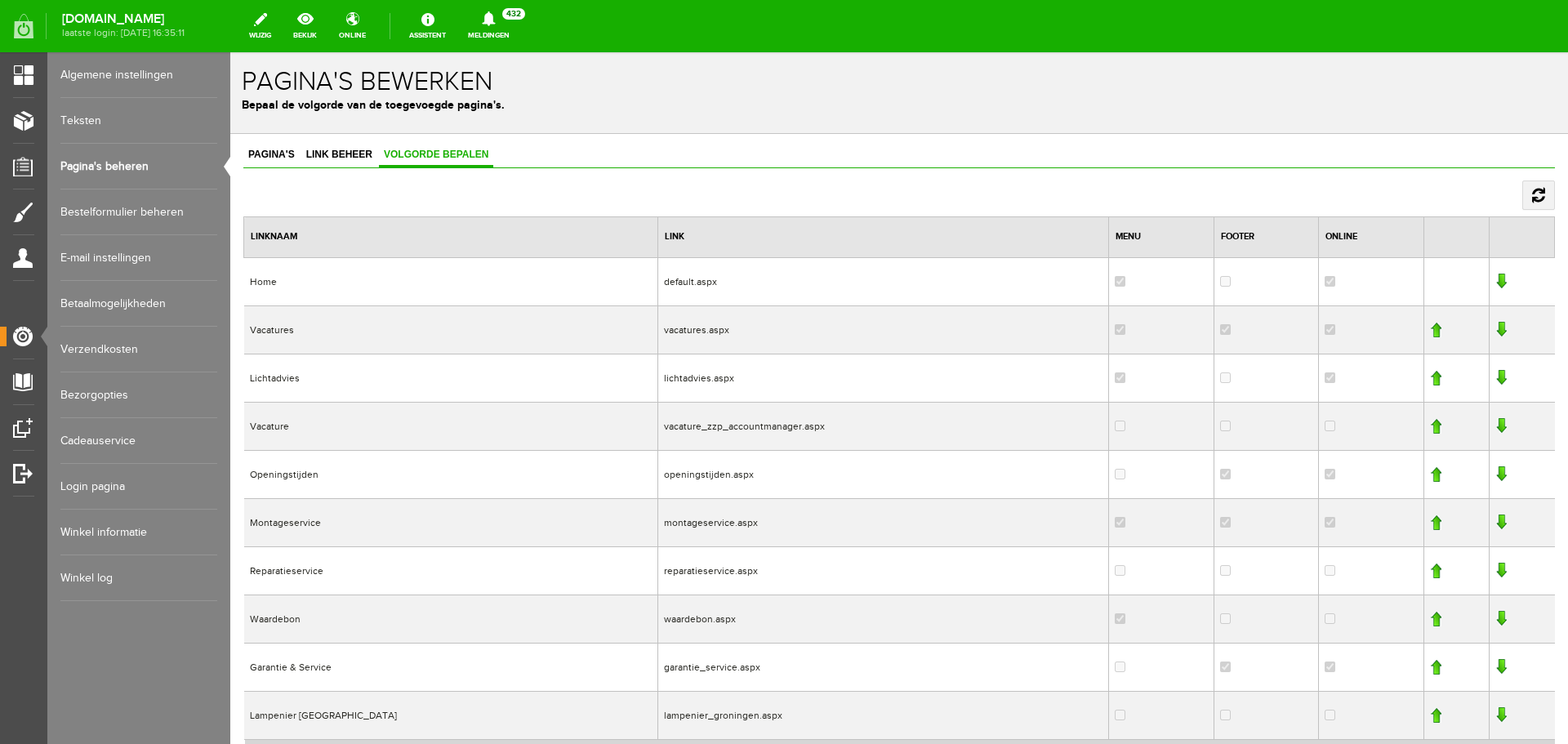
click at [1495, 420] on link at bounding box center [1501, 426] width 12 height 16
click at [1495, 473] on link at bounding box center [1501, 474] width 12 height 16
click at [1495, 523] on link at bounding box center [1501, 522] width 12 height 16
click at [1495, 569] on link at bounding box center [1501, 570] width 12 height 16
click at [1495, 614] on link at bounding box center [1501, 618] width 12 height 16
